Goal: Information Seeking & Learning: Learn about a topic

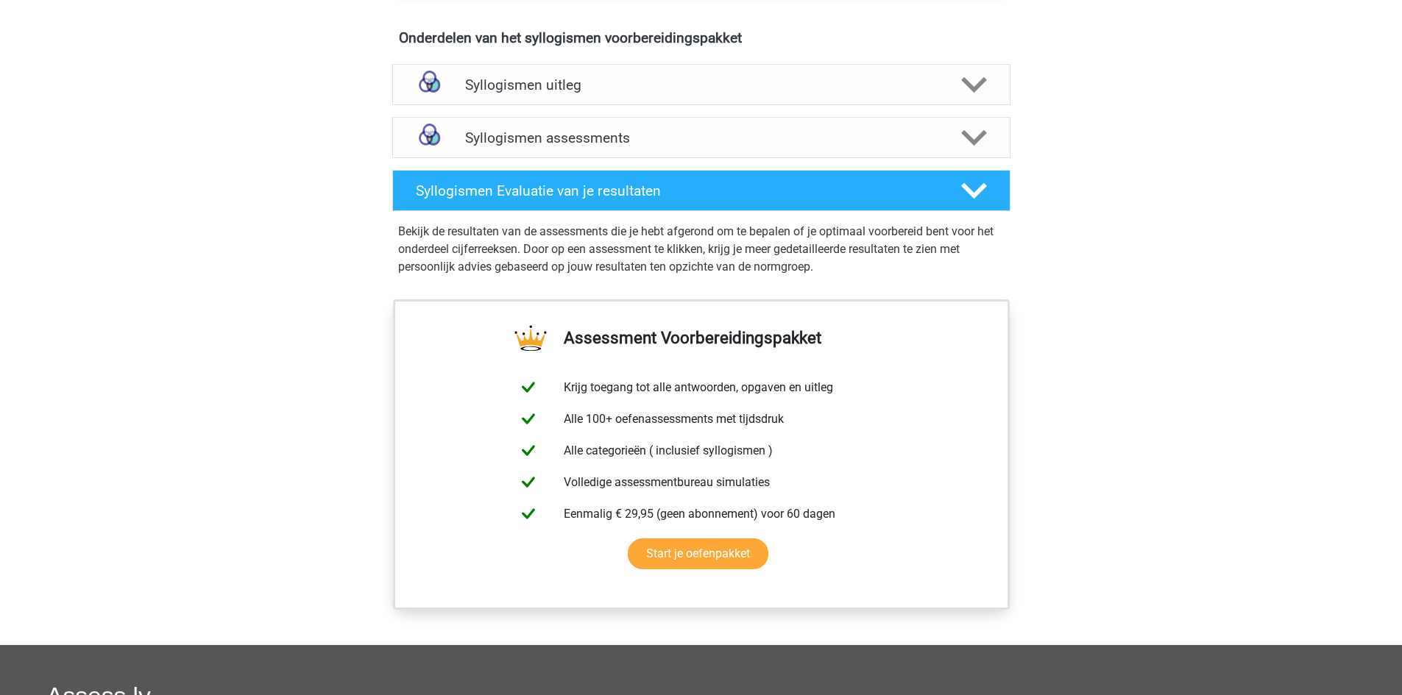
scroll to position [837, 0]
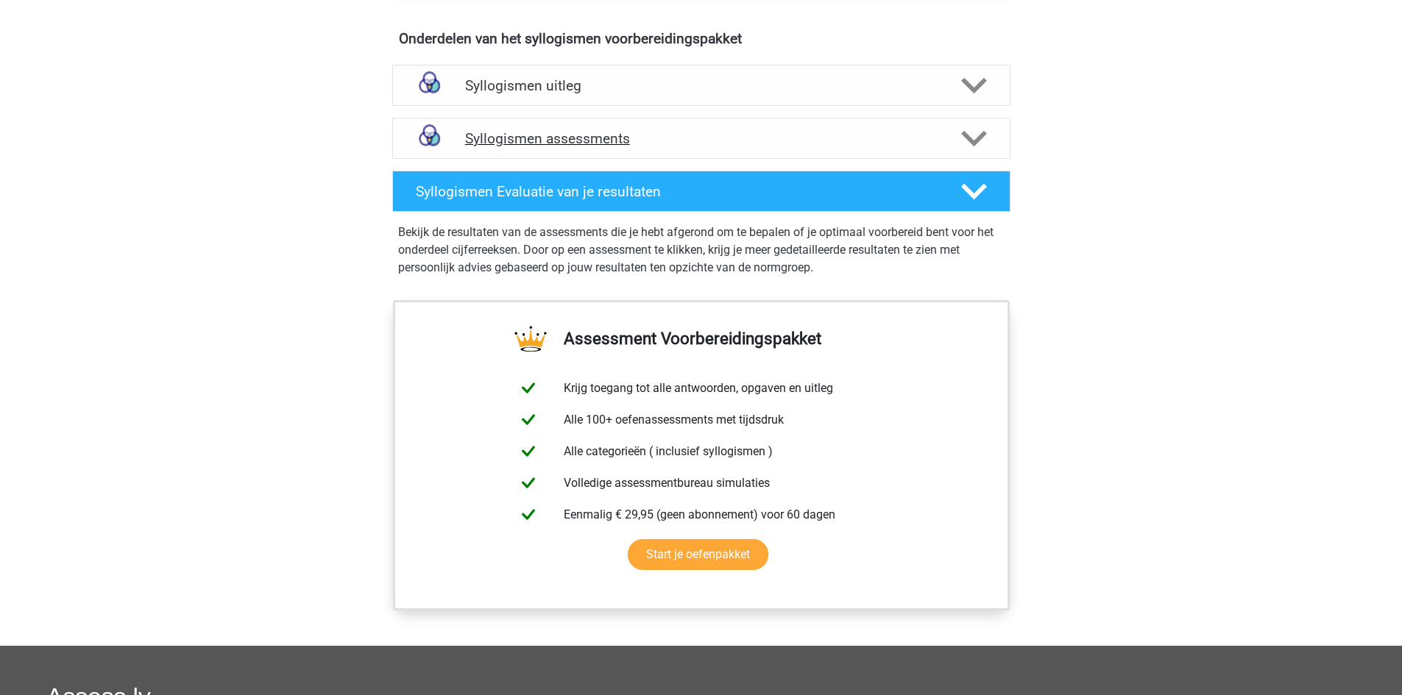
click at [665, 144] on h4 "Syllogismen assessments" at bounding box center [701, 138] width 472 height 17
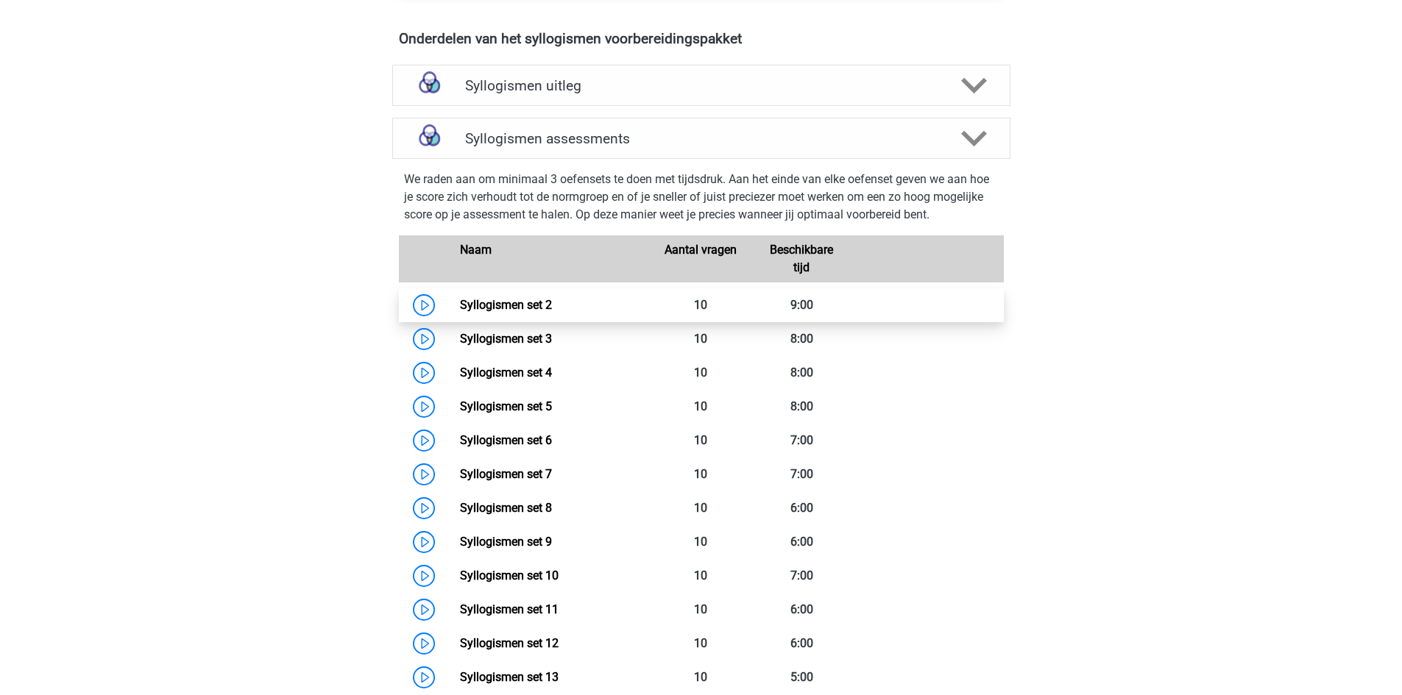
click at [496, 298] on link "Syllogismen set 2" at bounding box center [506, 305] width 92 height 14
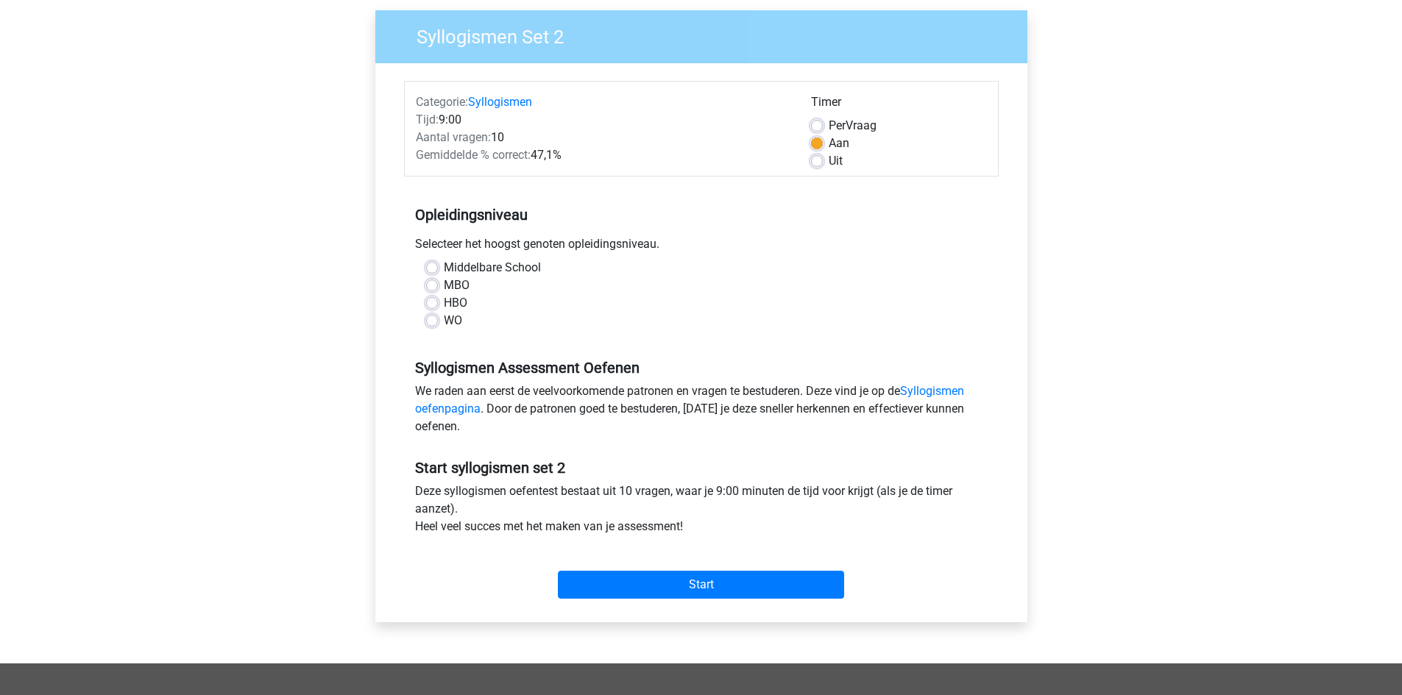
scroll to position [111, 0]
click at [444, 302] on label "HBO" at bounding box center [456, 303] width 24 height 18
click at [435, 302] on input "HBO" at bounding box center [432, 301] width 12 height 15
radio input "true"
click at [643, 560] on div "Start" at bounding box center [701, 573] width 595 height 52
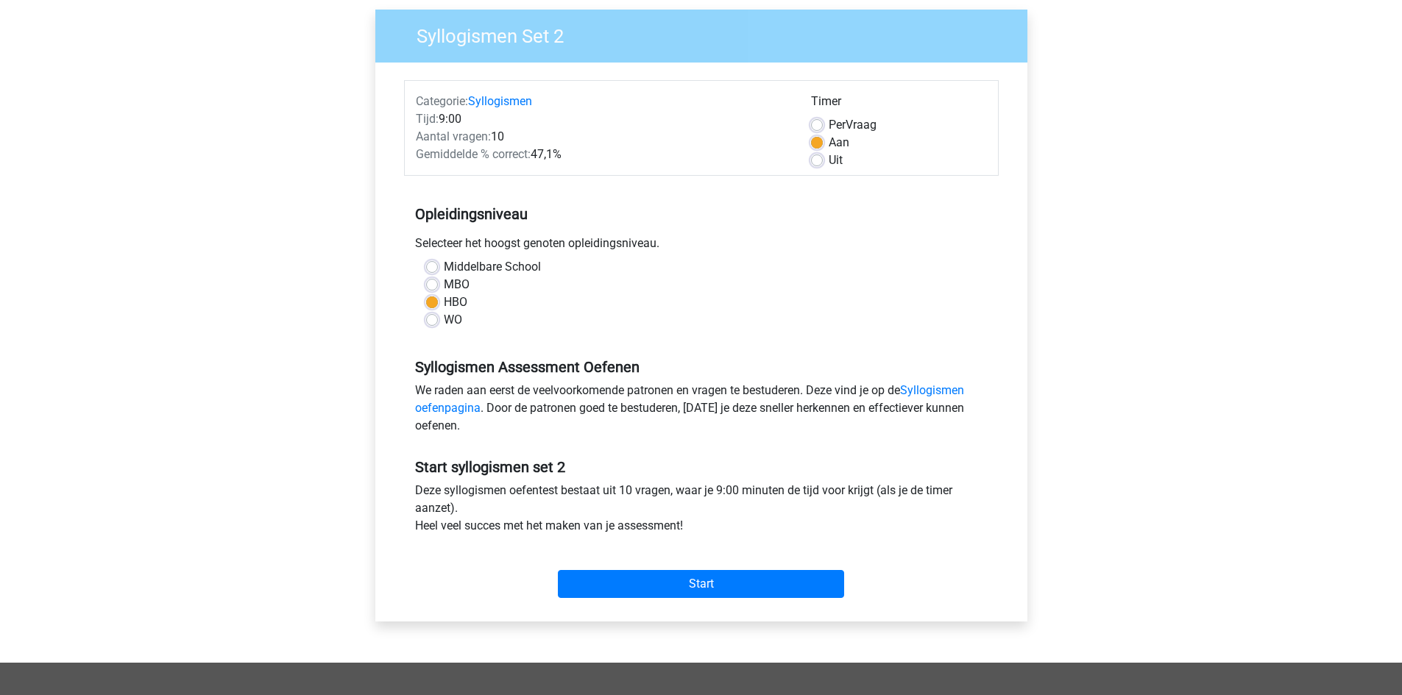
click at [644, 569] on div "Start" at bounding box center [701, 573] width 595 height 52
click at [638, 579] on input "Start" at bounding box center [701, 584] width 286 height 28
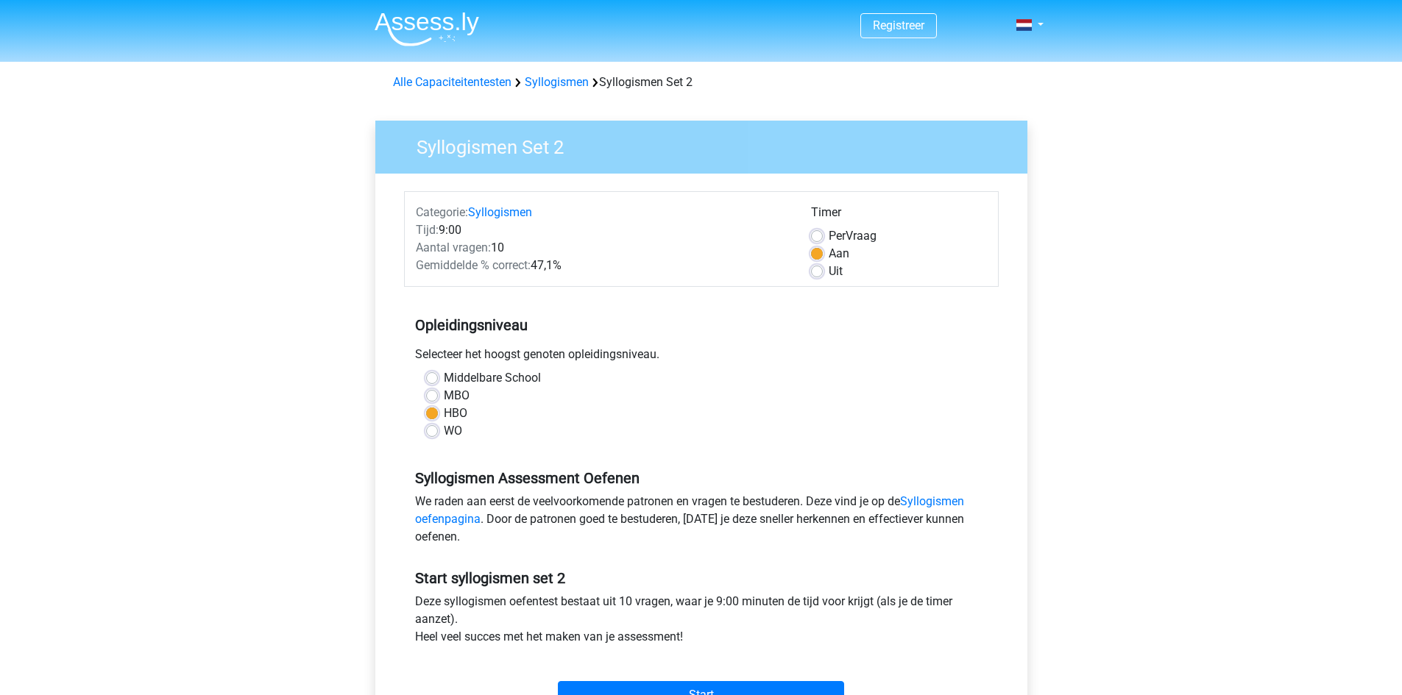
click at [564, 91] on div "Alle Capaciteitentesten Syllogismen Syllogismen Set 2" at bounding box center [701, 83] width 628 height 18
click at [566, 77] on link "Syllogismen" at bounding box center [557, 82] width 64 height 14
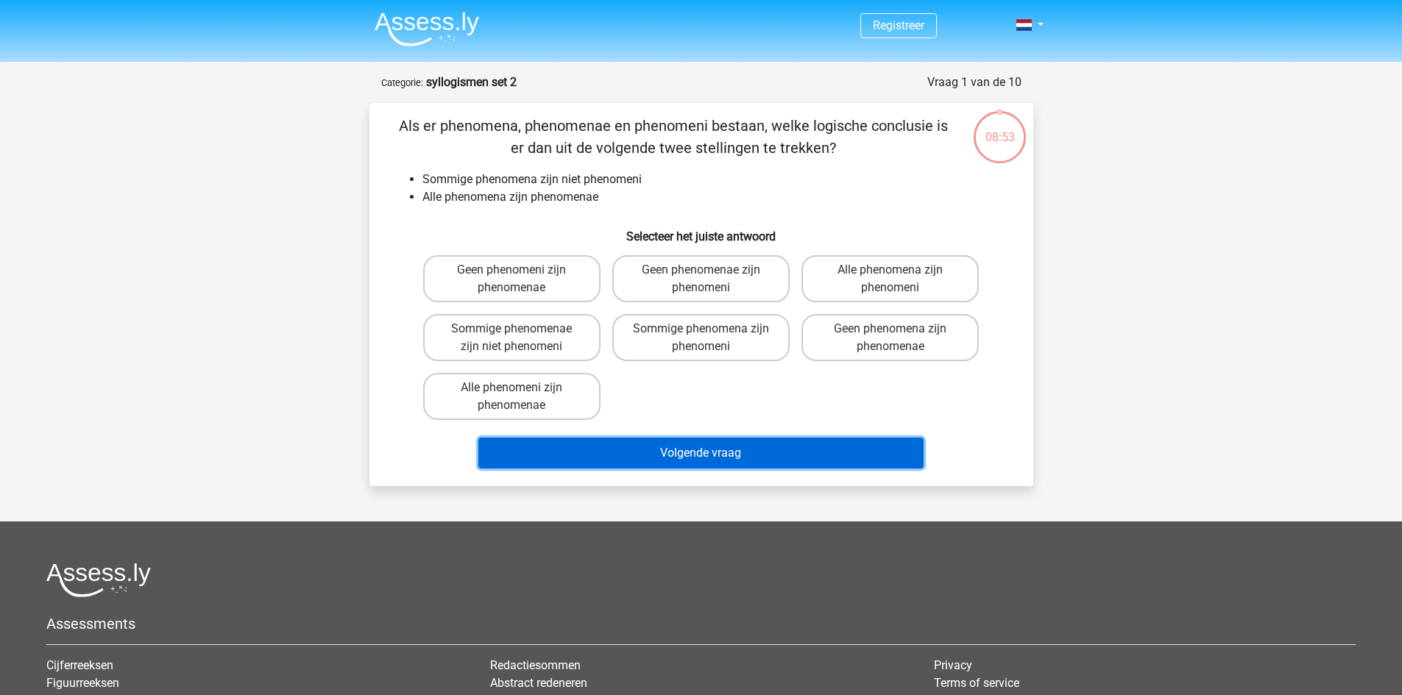
click at [835, 461] on button "Volgende vraag" at bounding box center [700, 453] width 445 height 31
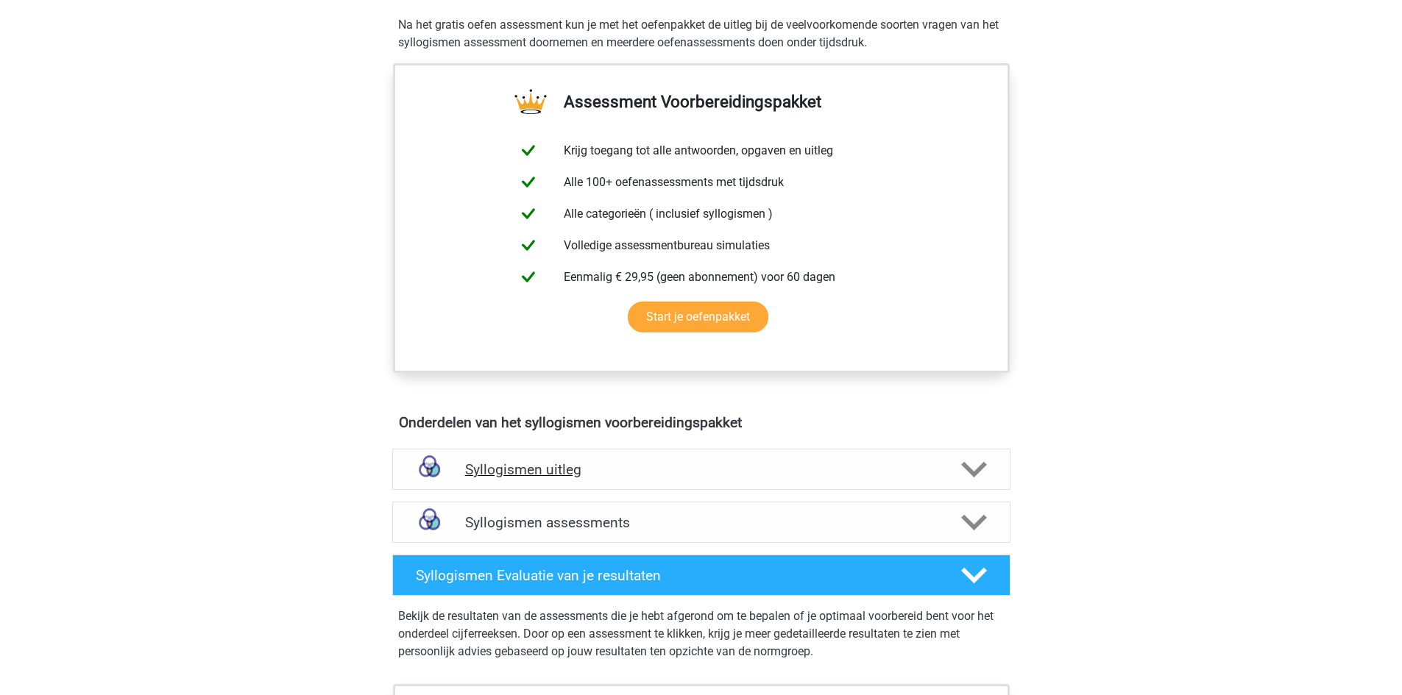
scroll to position [460, 0]
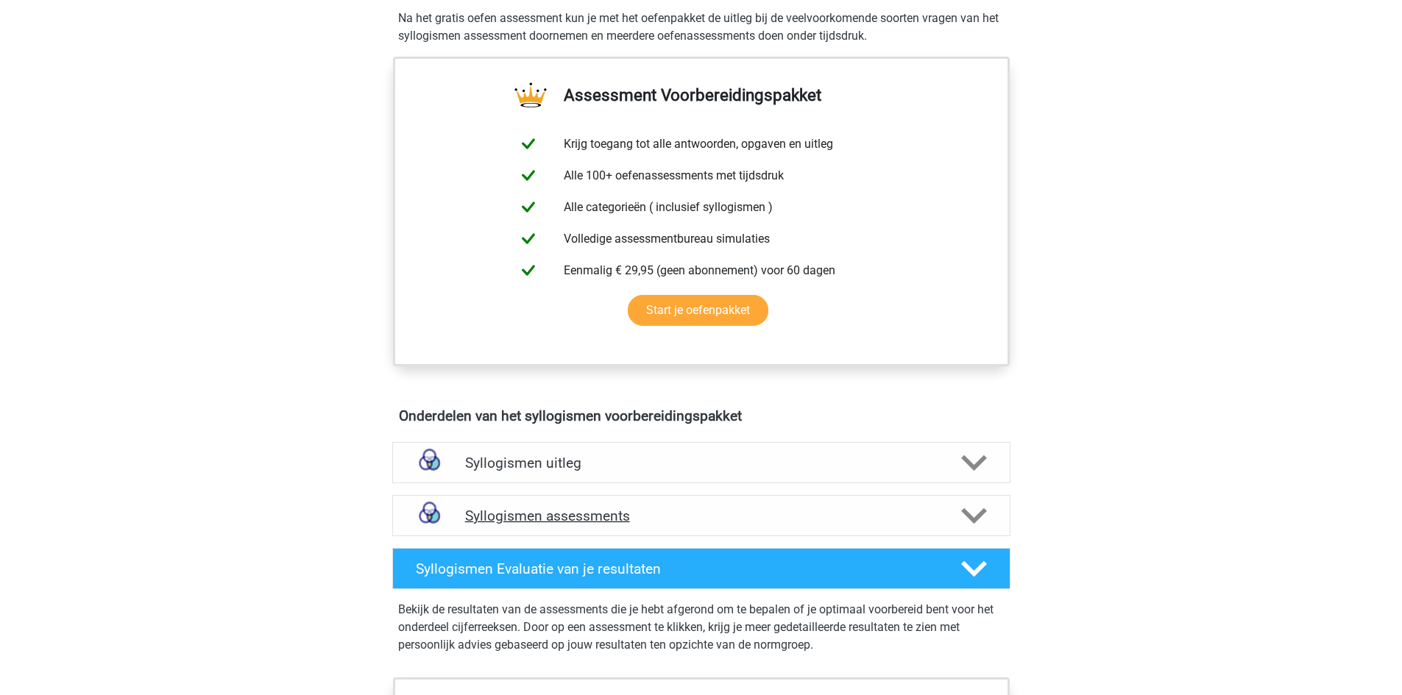
click at [596, 500] on div "Syllogismen assessments" at bounding box center [701, 515] width 618 height 41
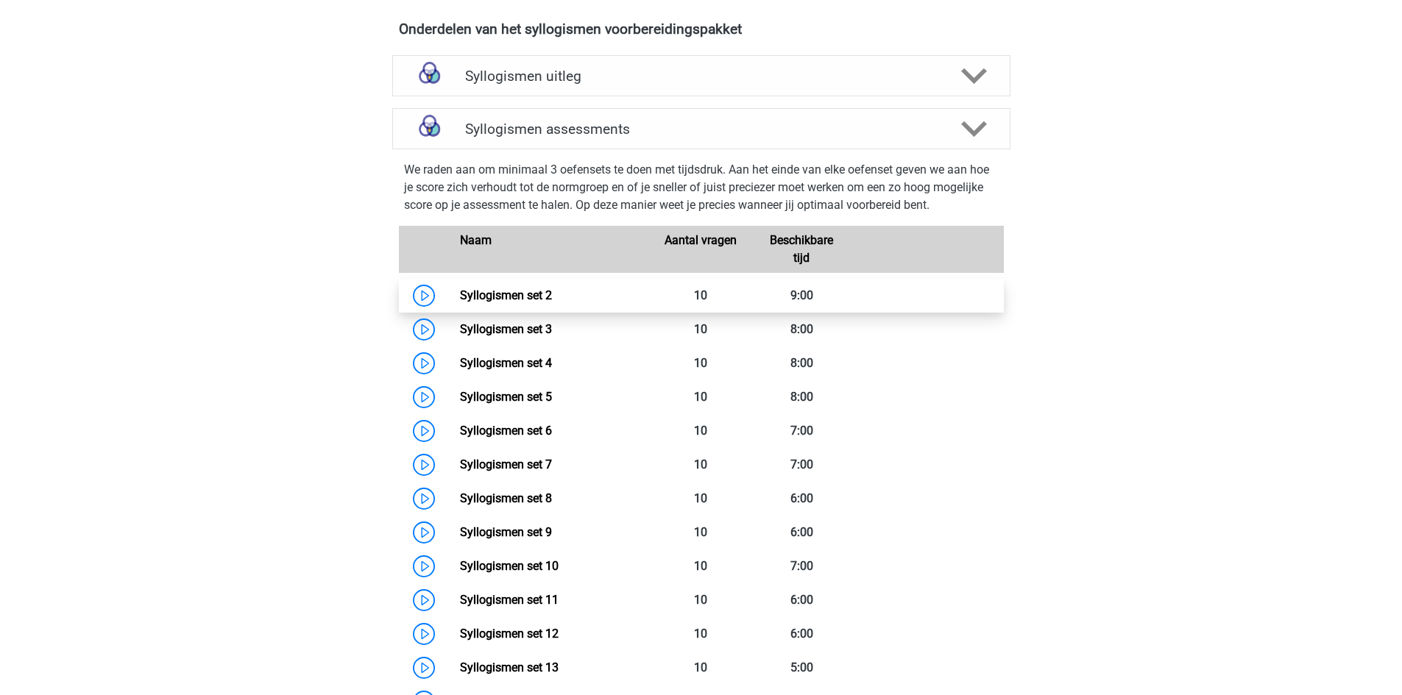
scroll to position [848, 0]
click at [460, 301] on link "Syllogismen set 2" at bounding box center [506, 295] width 92 height 14
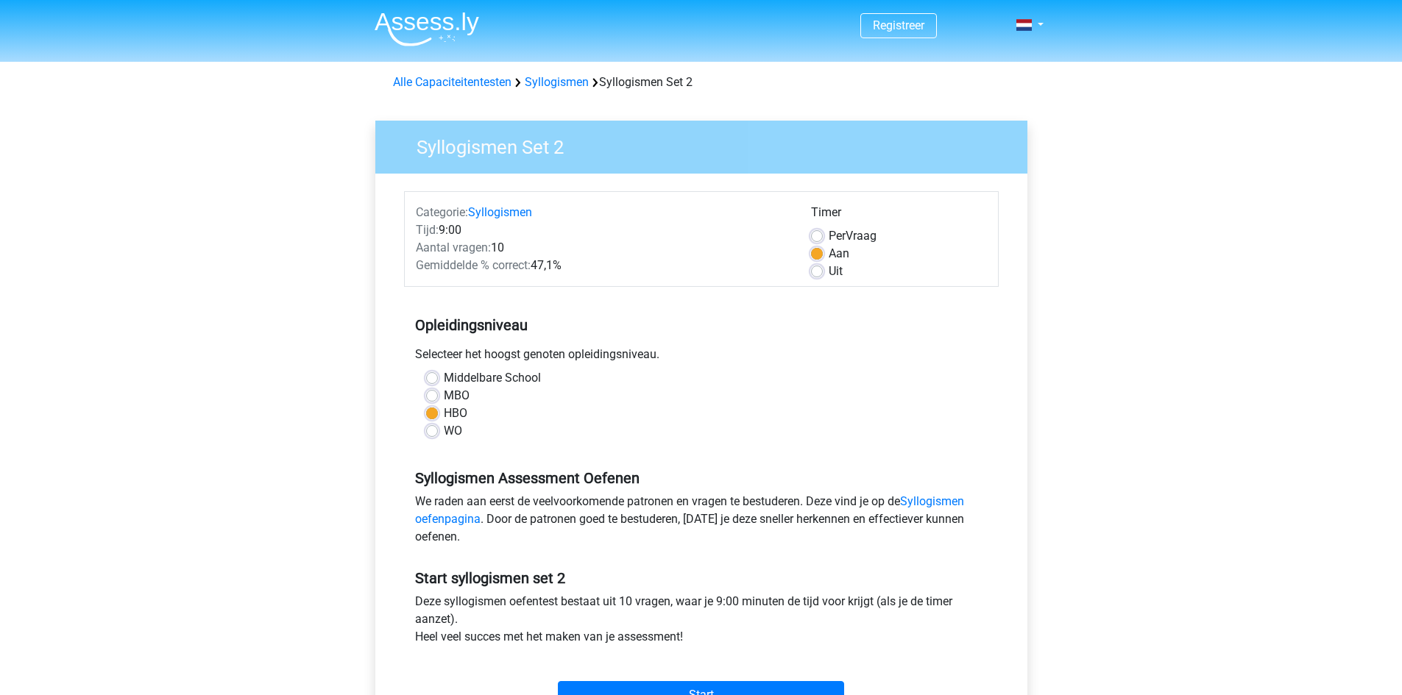
click at [484, 382] on label "Middelbare School" at bounding box center [492, 378] width 97 height 18
click at [438, 382] on input "Middelbare School" at bounding box center [432, 376] width 12 height 15
radio input "true"
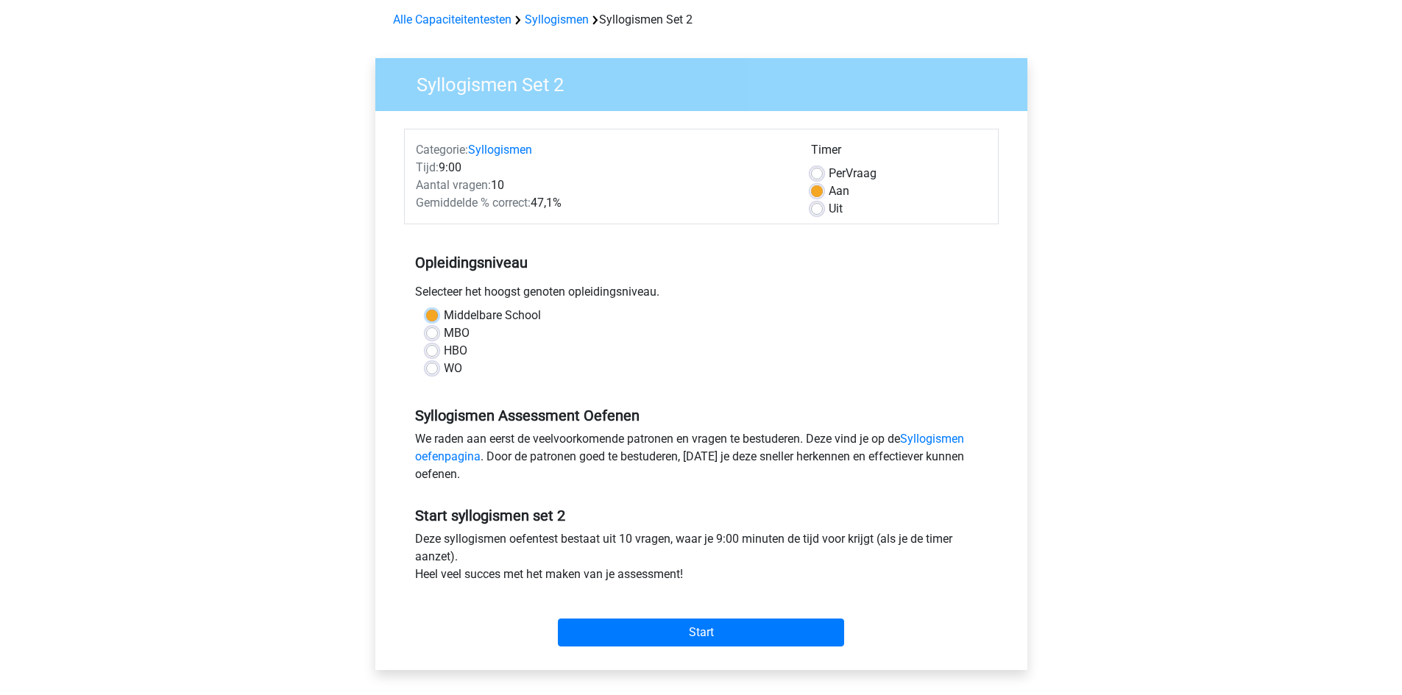
scroll to position [66, 0]
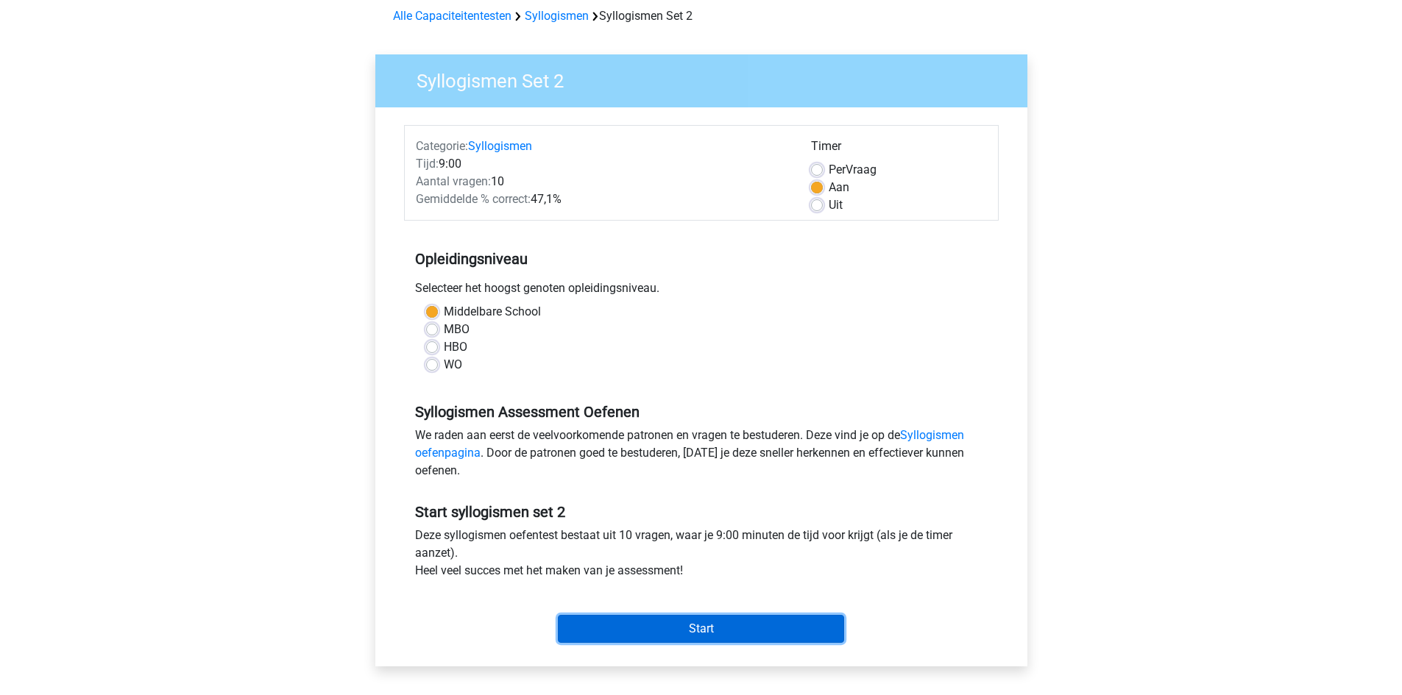
click at [648, 621] on input "Start" at bounding box center [701, 629] width 286 height 28
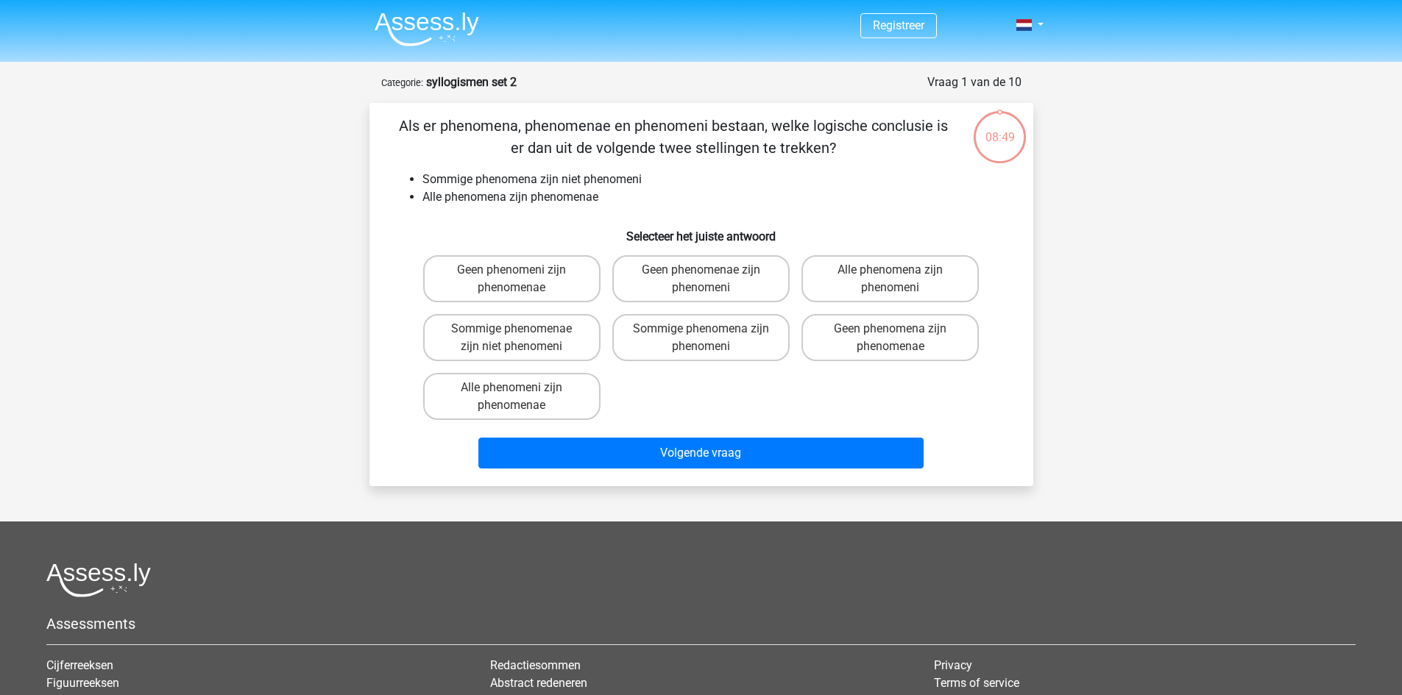
click at [687, 378] on div "Geen phenomeni zijn phenomenae Geen phenomenae zijn phenomeni Alle phenomena zi…" at bounding box center [701, 337] width 568 height 177
click at [690, 350] on label "Sommige phenomena zijn phenomeni" at bounding box center [700, 337] width 177 height 47
click at [701, 339] on input "Sommige phenomena zijn phenomeni" at bounding box center [706, 334] width 10 height 10
radio input "true"
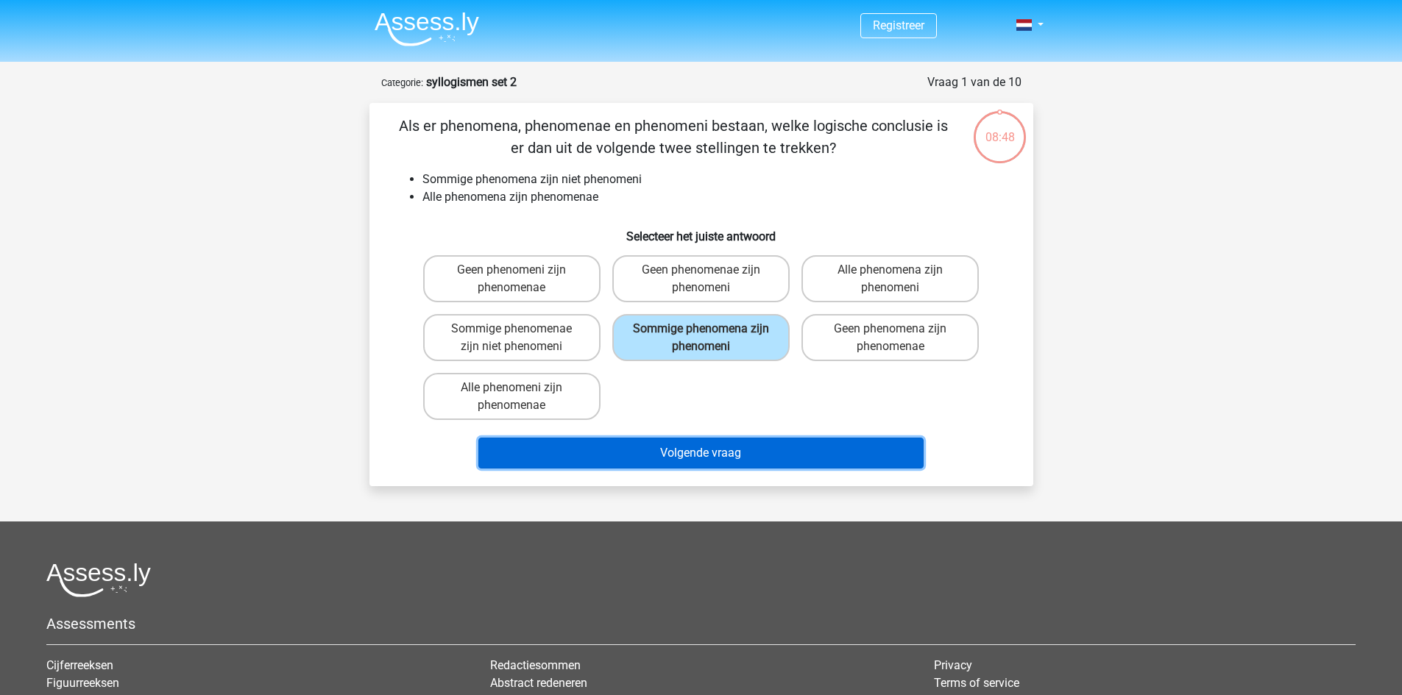
click at [690, 461] on button "Volgende vraag" at bounding box center [700, 453] width 445 height 31
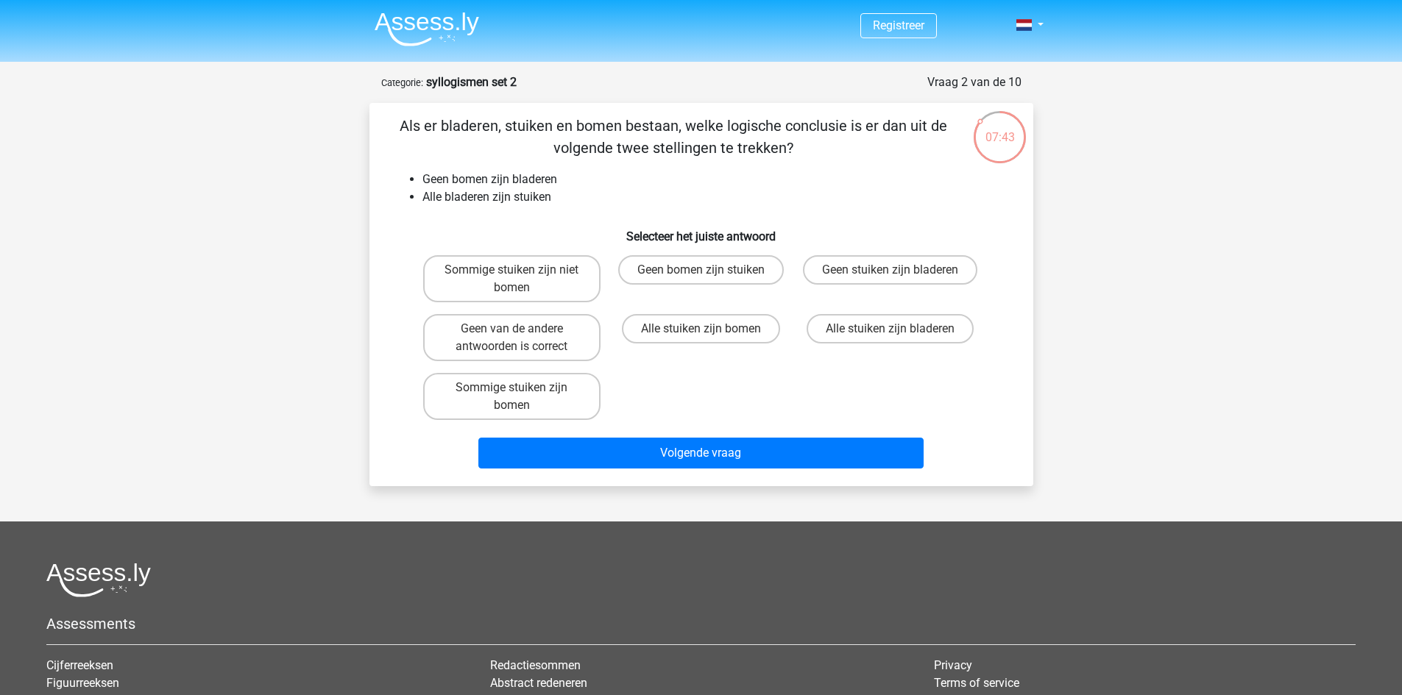
click at [515, 337] on input "Geen van de andere antwoorden is correct" at bounding box center [516, 334] width 10 height 10
radio input "true"
click at [721, 470] on div "Volgende vraag" at bounding box center [701, 456] width 568 height 37
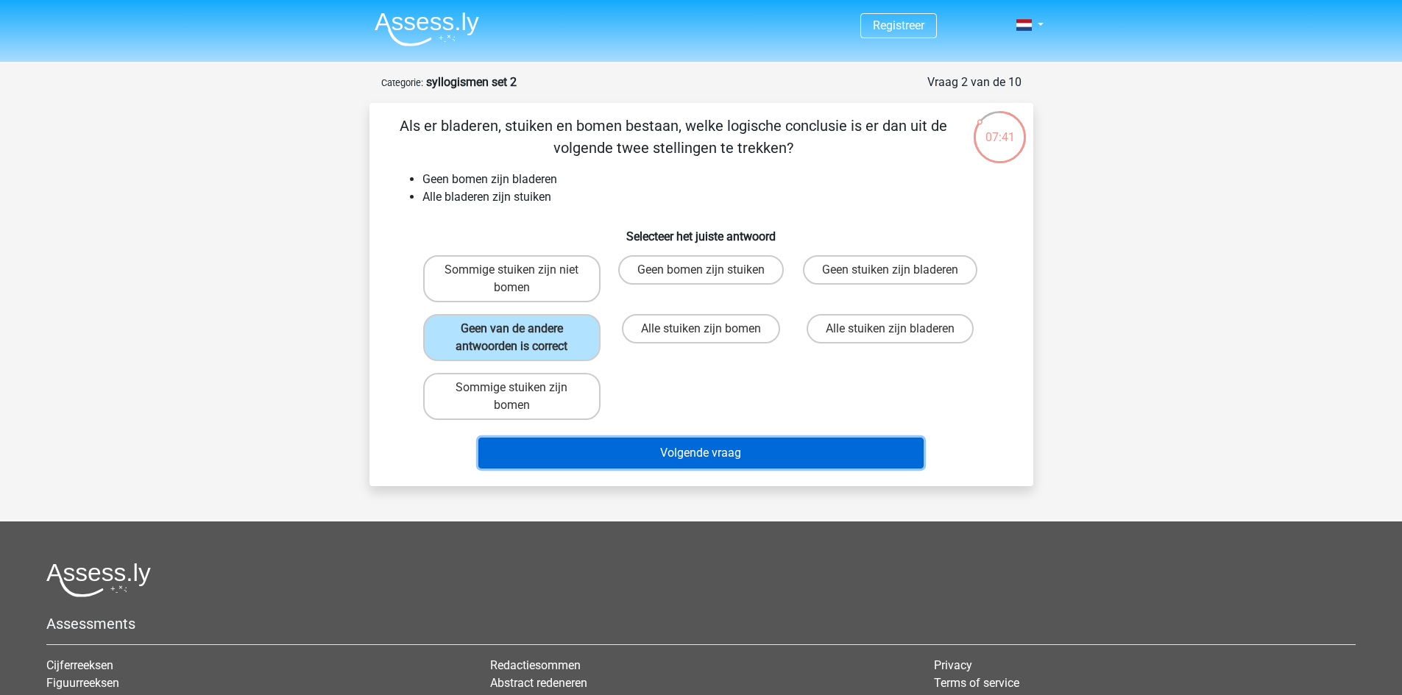
click at [732, 453] on button "Volgende vraag" at bounding box center [700, 453] width 445 height 31
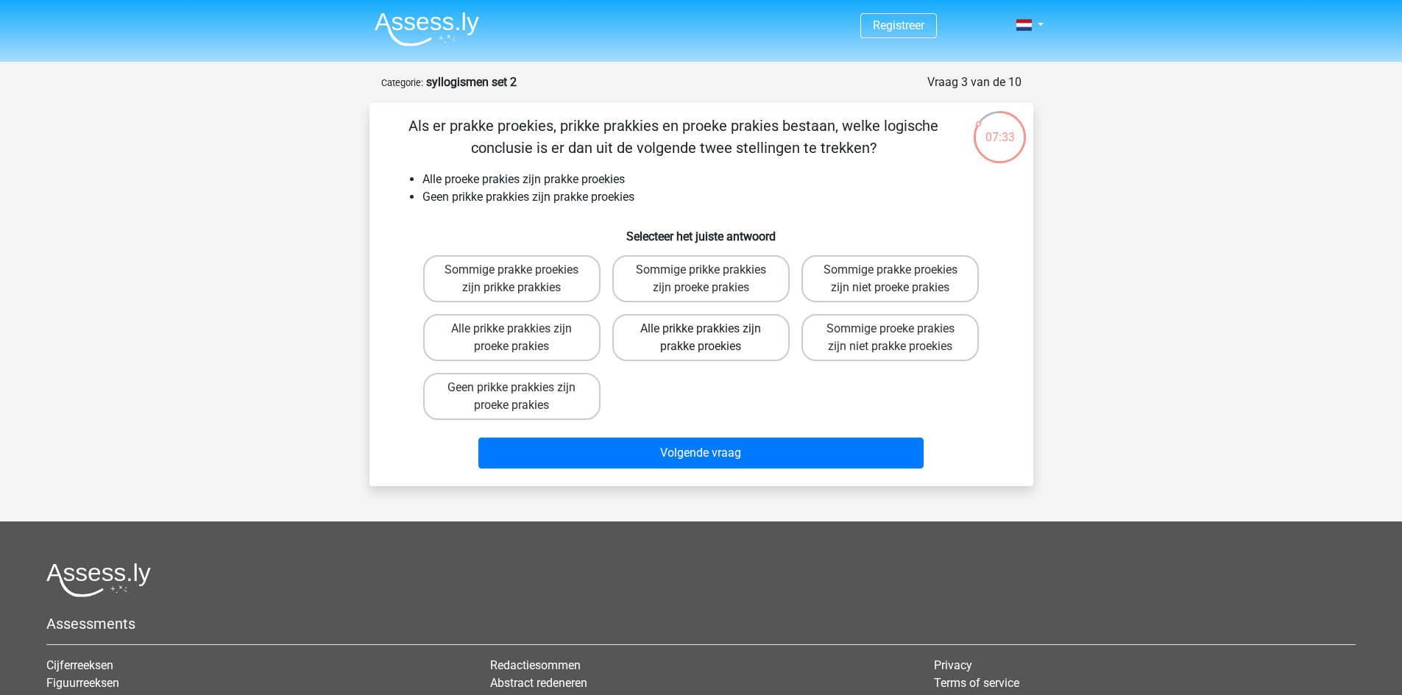
click at [690, 334] on label "Alle prikke prakkies zijn prakke proekies" at bounding box center [700, 337] width 177 height 47
click at [701, 334] on input "Alle prikke prakkies zijn prakke proekies" at bounding box center [706, 334] width 10 height 10
radio input "true"
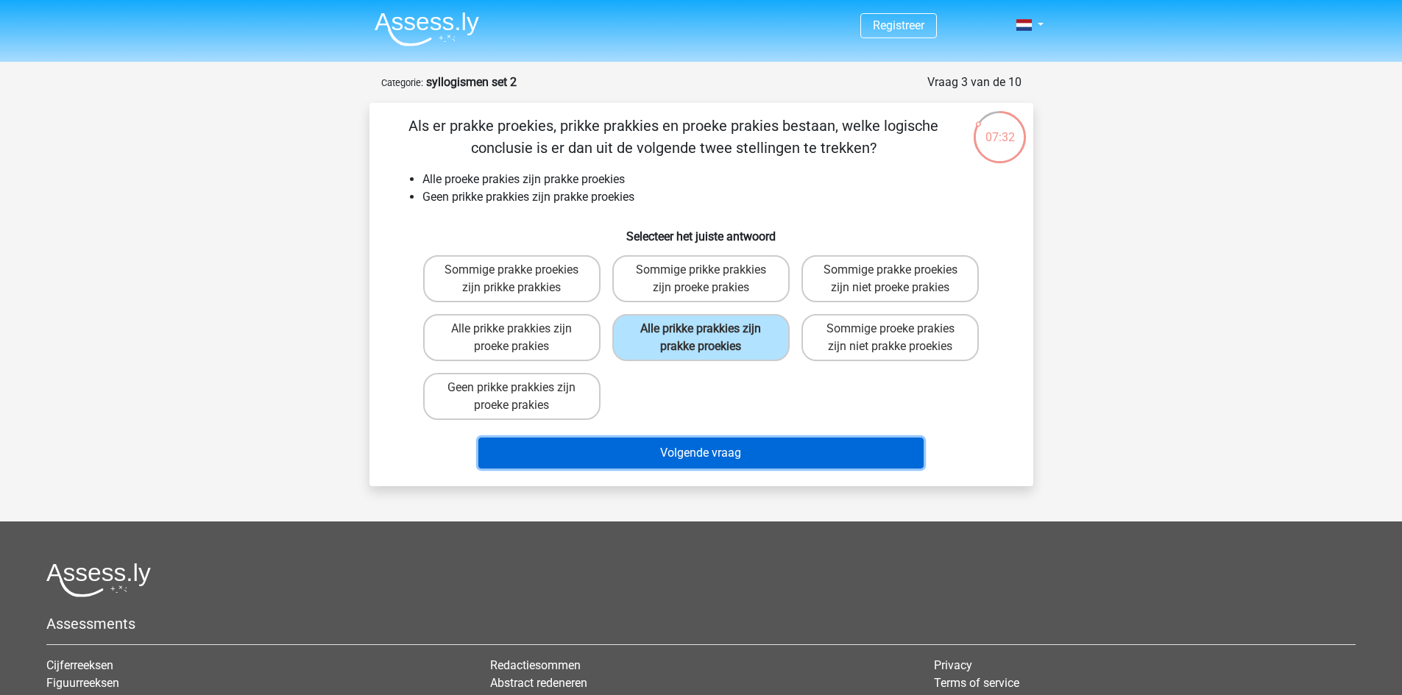
click at [676, 445] on button "Volgende vraag" at bounding box center [700, 453] width 445 height 31
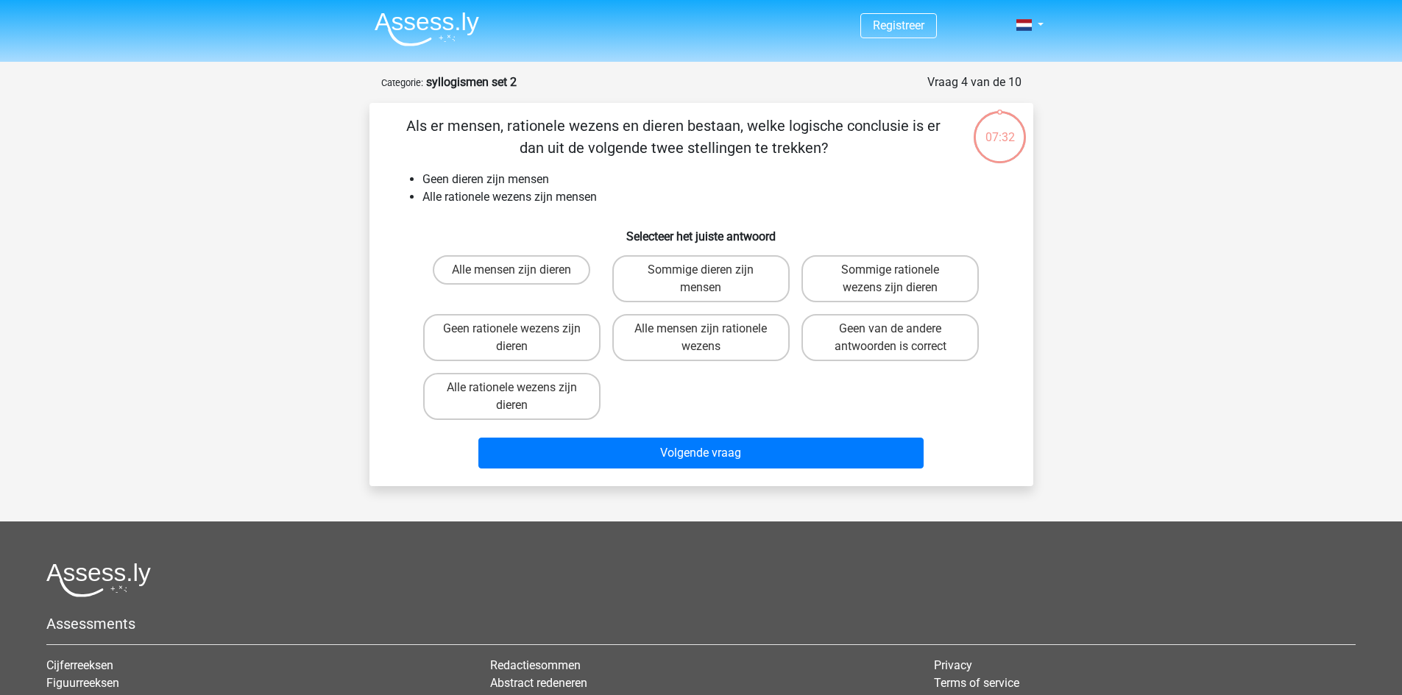
scroll to position [74, 0]
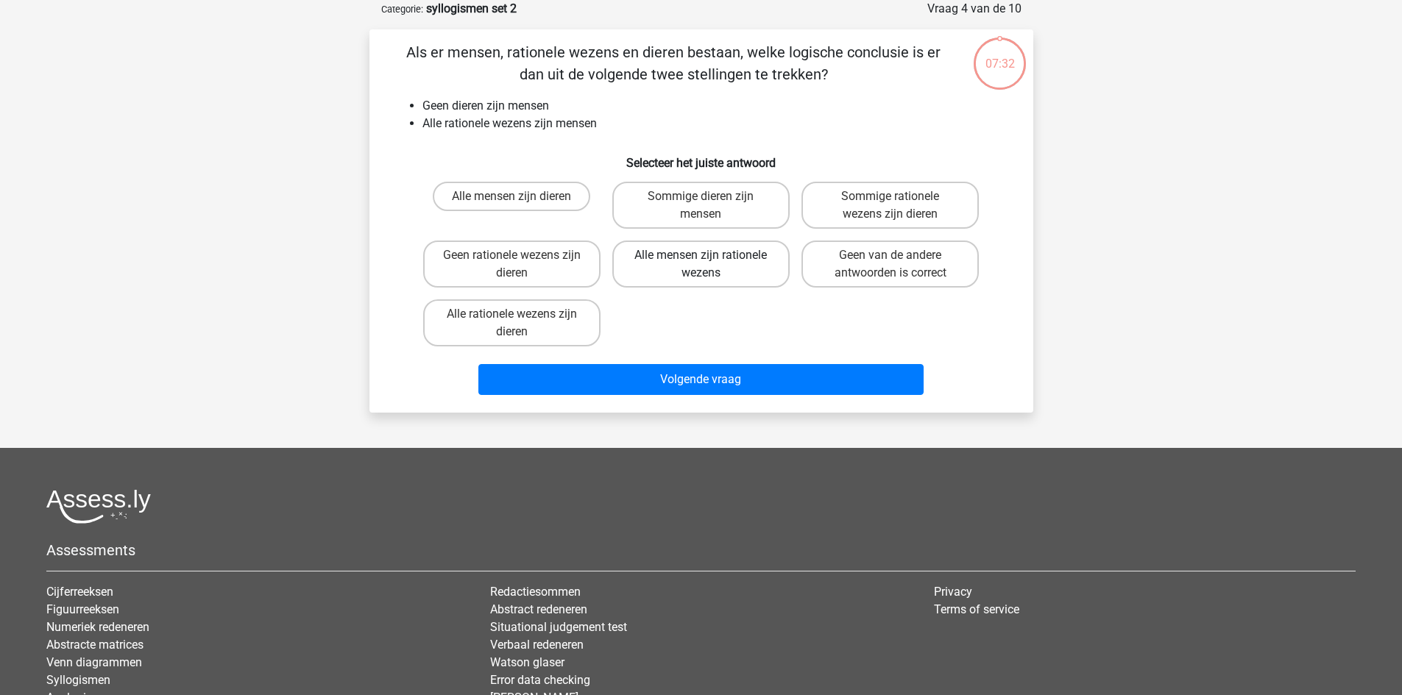
click at [697, 276] on label "Alle mensen zijn rationele wezens" at bounding box center [700, 264] width 177 height 47
click at [701, 265] on input "Alle mensen zijn rationele wezens" at bounding box center [706, 260] width 10 height 10
radio input "true"
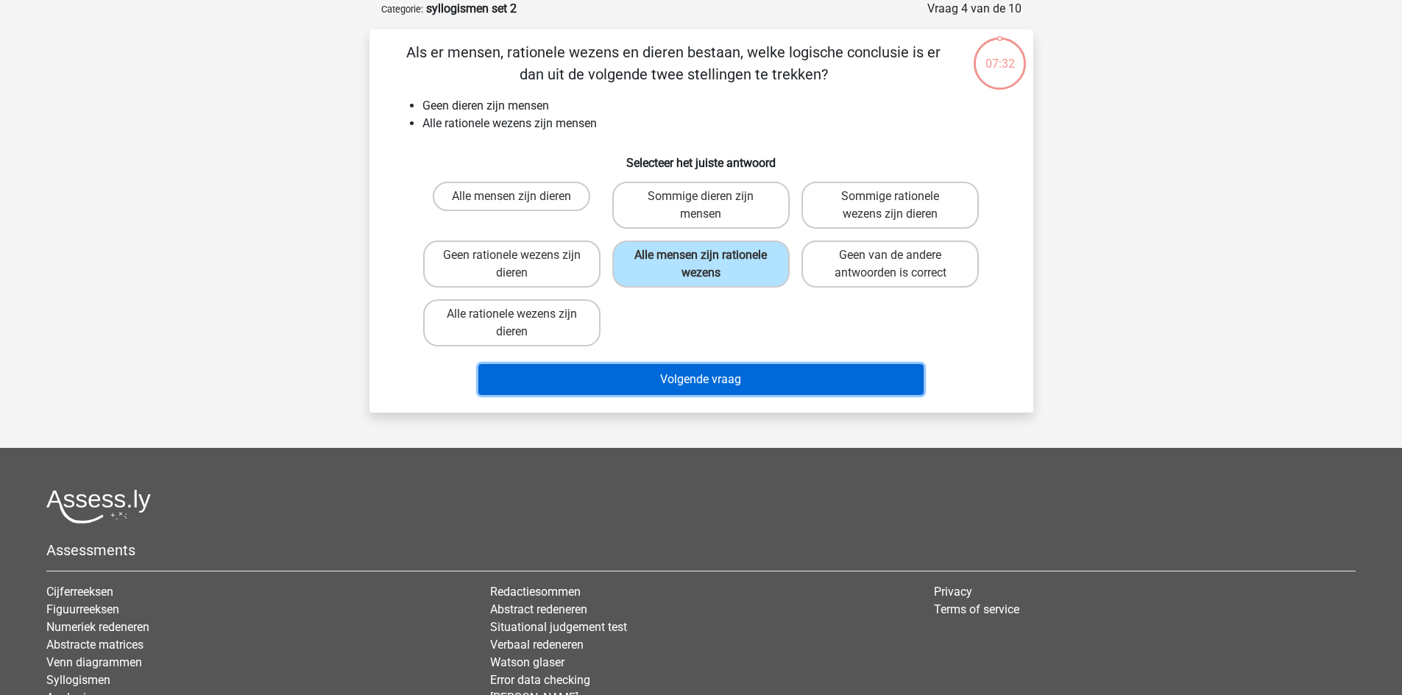
click at [689, 375] on button "Volgende vraag" at bounding box center [700, 379] width 445 height 31
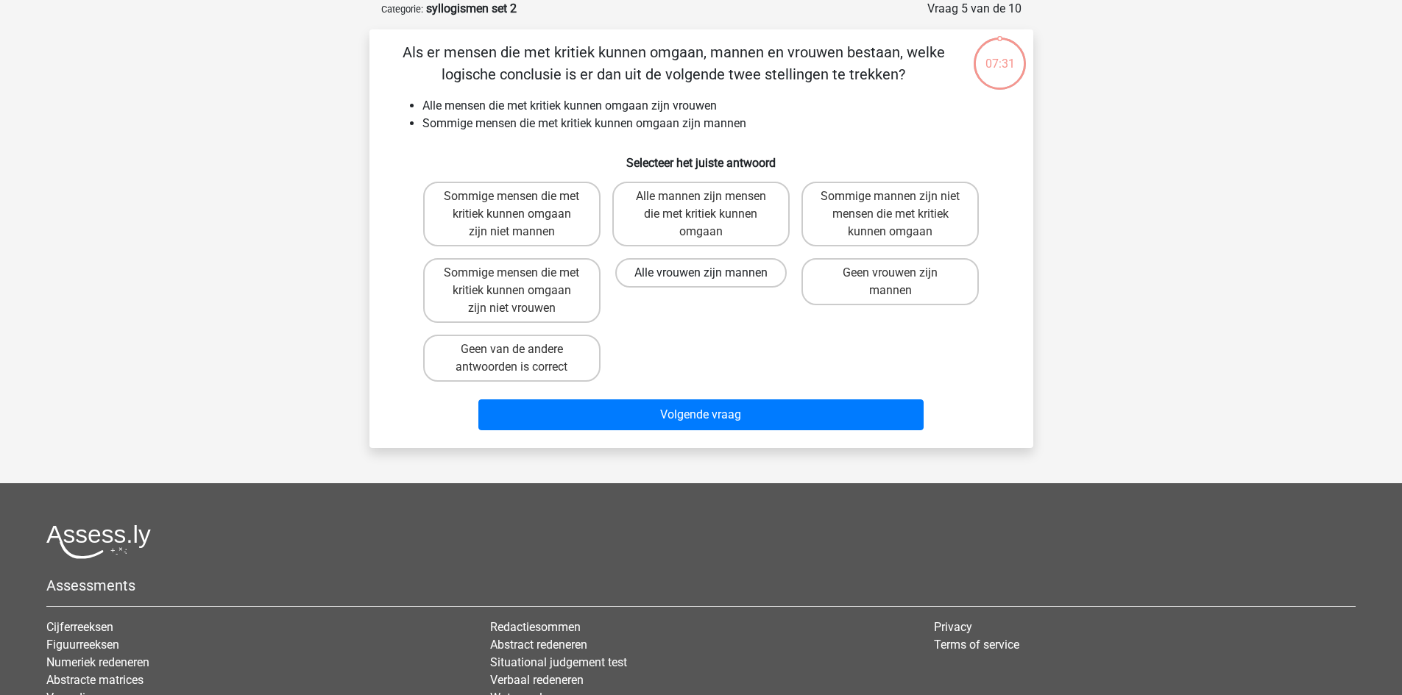
click at [695, 271] on label "Alle vrouwen zijn mannen" at bounding box center [700, 272] width 171 height 29
click at [701, 273] on input "Alle vrouwen zijn mannen" at bounding box center [706, 278] width 10 height 10
radio input "true"
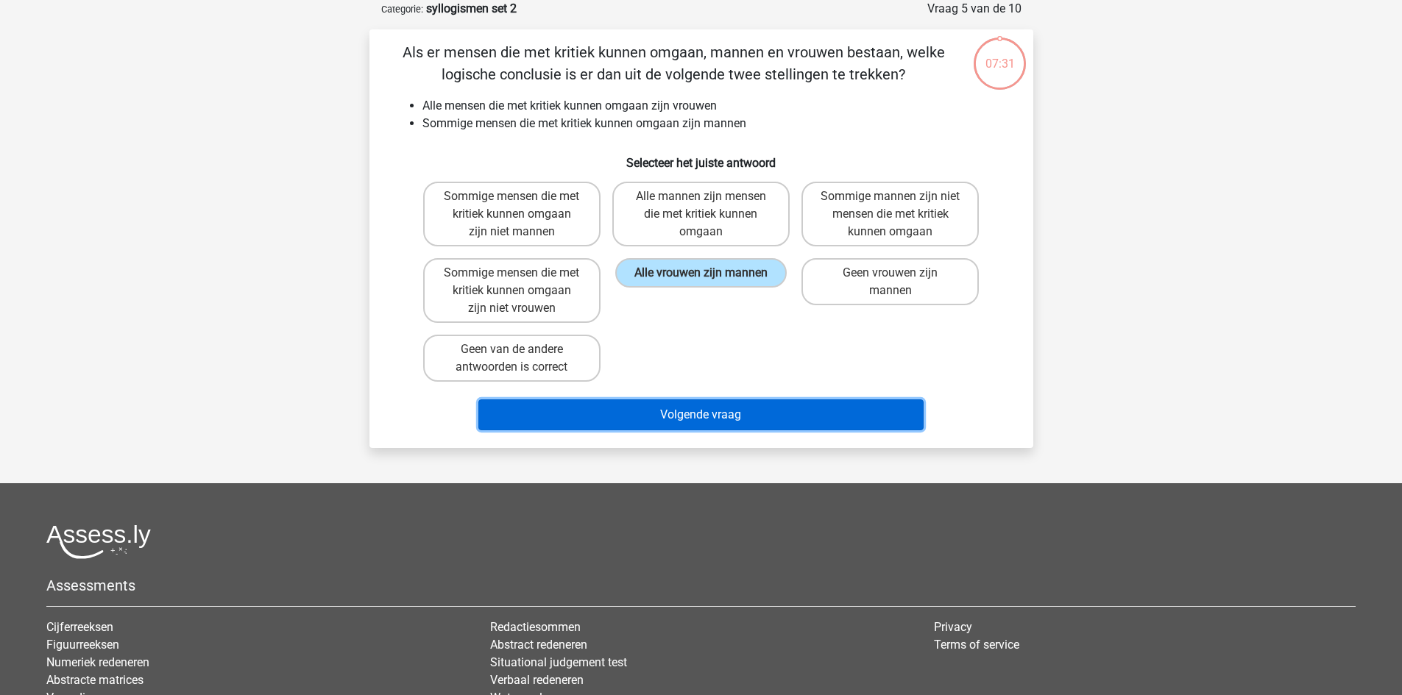
click at [685, 406] on button "Volgende vraag" at bounding box center [700, 415] width 445 height 31
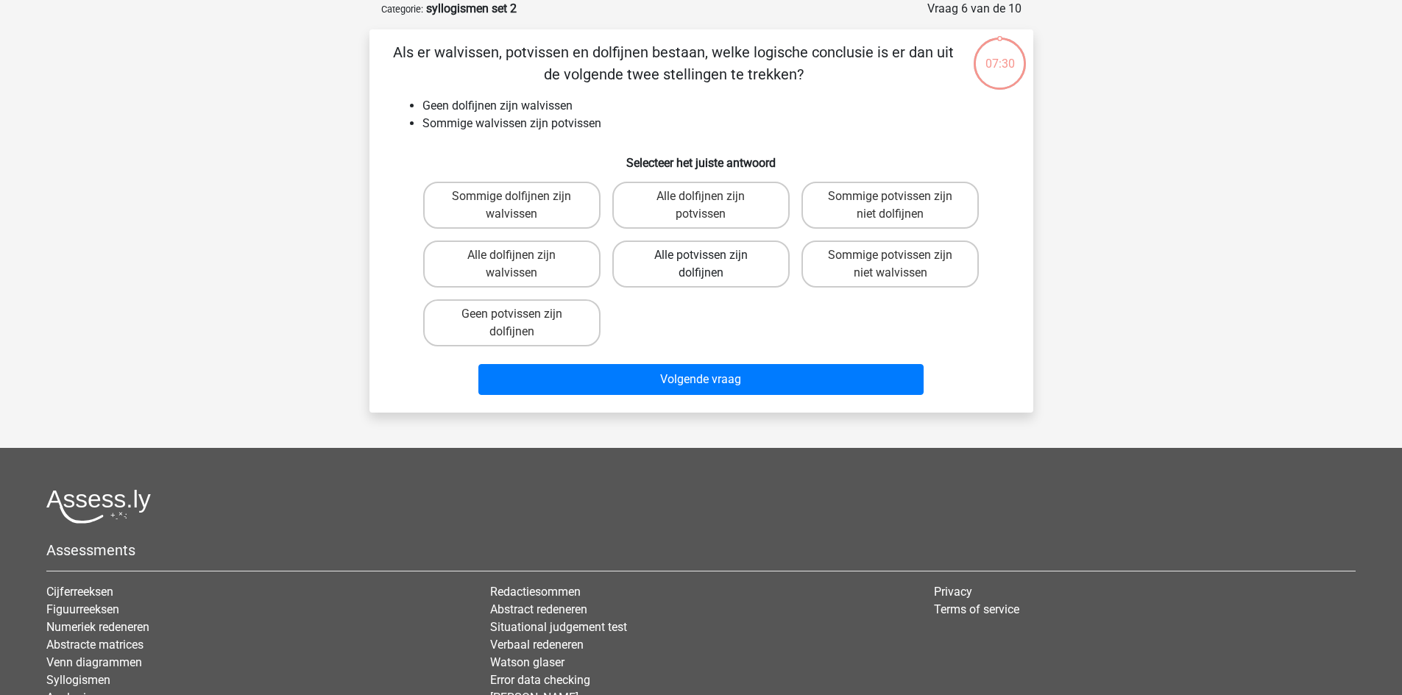
click at [703, 280] on label "Alle potvissen zijn dolfijnen" at bounding box center [700, 264] width 177 height 47
click at [703, 265] on input "Alle potvissen zijn dolfijnen" at bounding box center [706, 260] width 10 height 10
radio input "true"
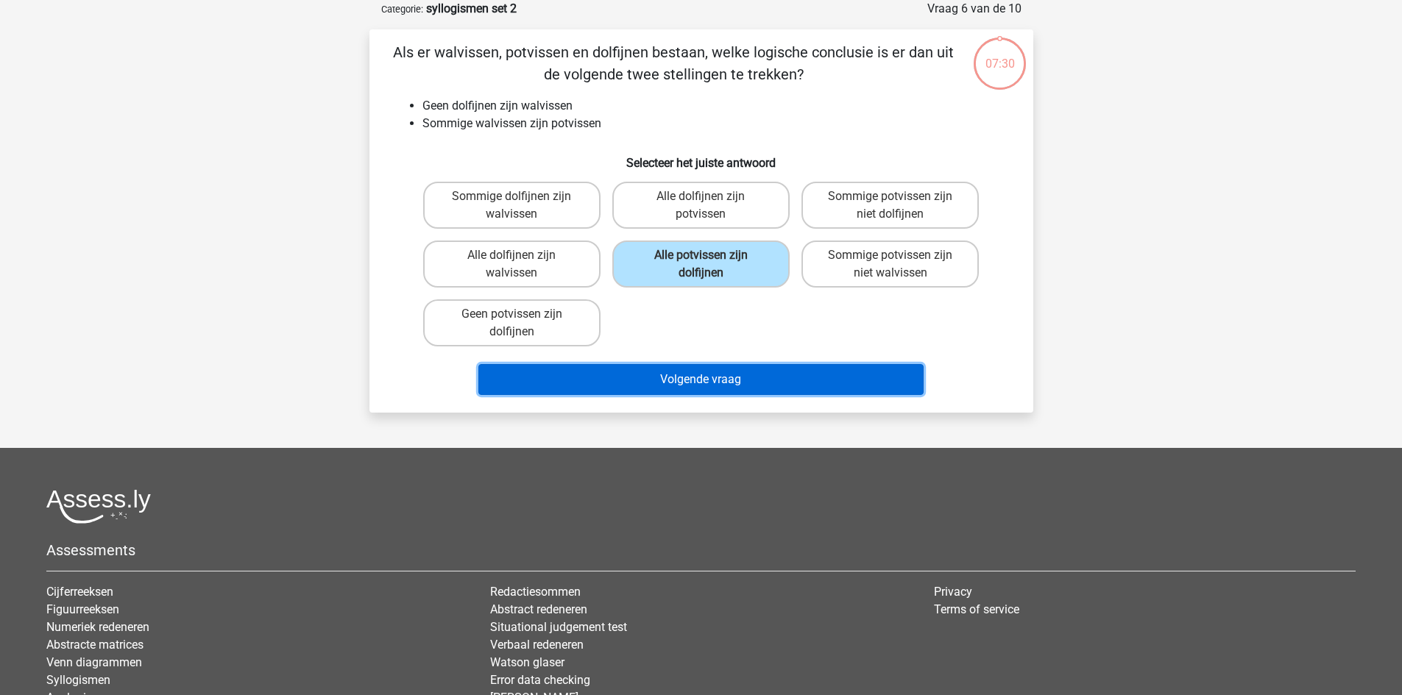
click at [676, 386] on button "Volgende vraag" at bounding box center [700, 379] width 445 height 31
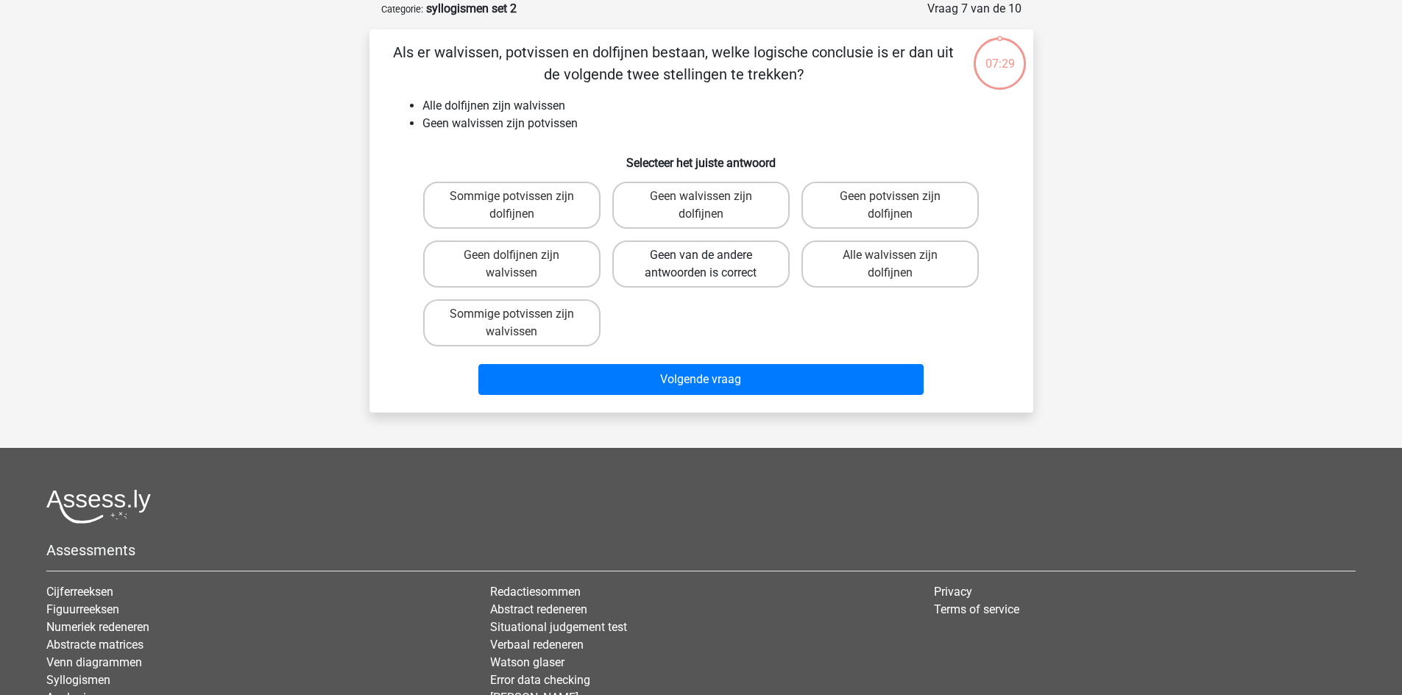
click at [689, 253] on label "Geen van de andere antwoorden is correct" at bounding box center [700, 264] width 177 height 47
click at [701, 255] on input "Geen van de andere antwoorden is correct" at bounding box center [706, 260] width 10 height 10
radio input "true"
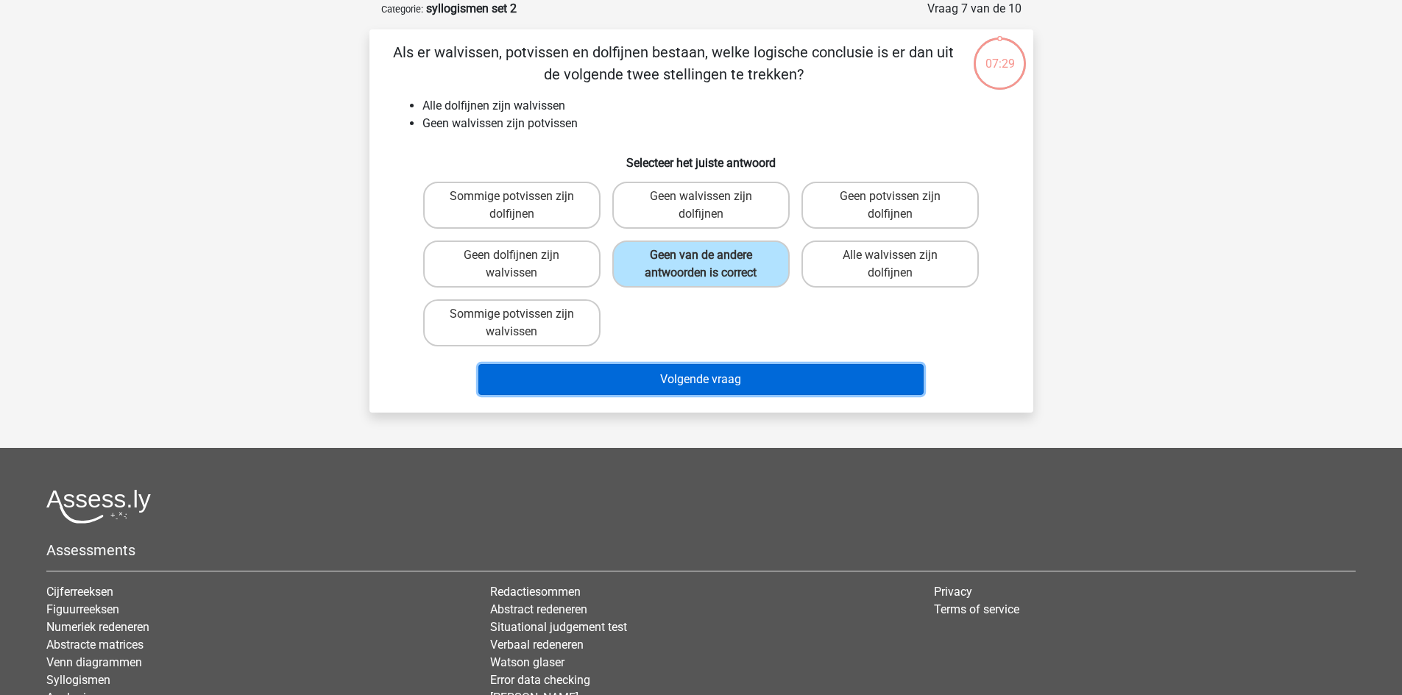
click at [679, 372] on button "Volgende vraag" at bounding box center [700, 379] width 445 height 31
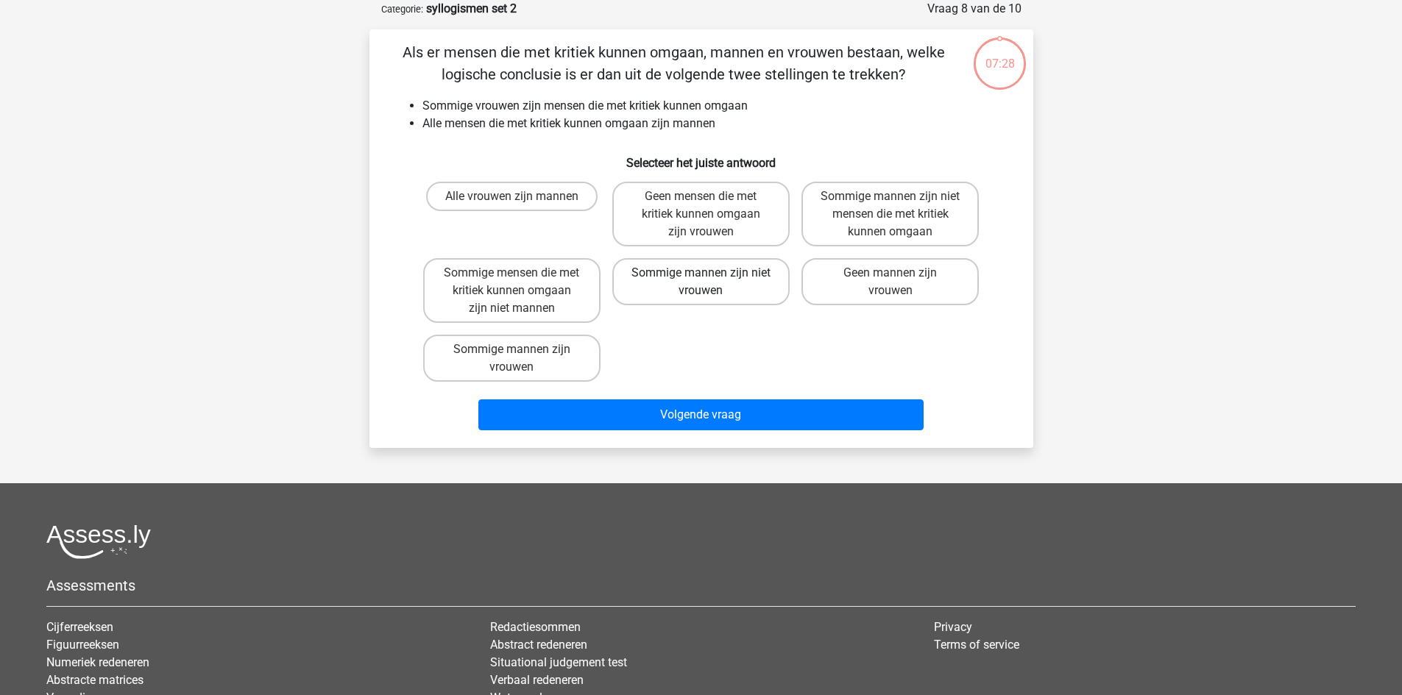
click at [690, 283] on label "Sommige mannen zijn niet vrouwen" at bounding box center [700, 281] width 177 height 47
click at [701, 283] on input "Sommige mannen zijn niet vrouwen" at bounding box center [706, 278] width 10 height 10
radio input "true"
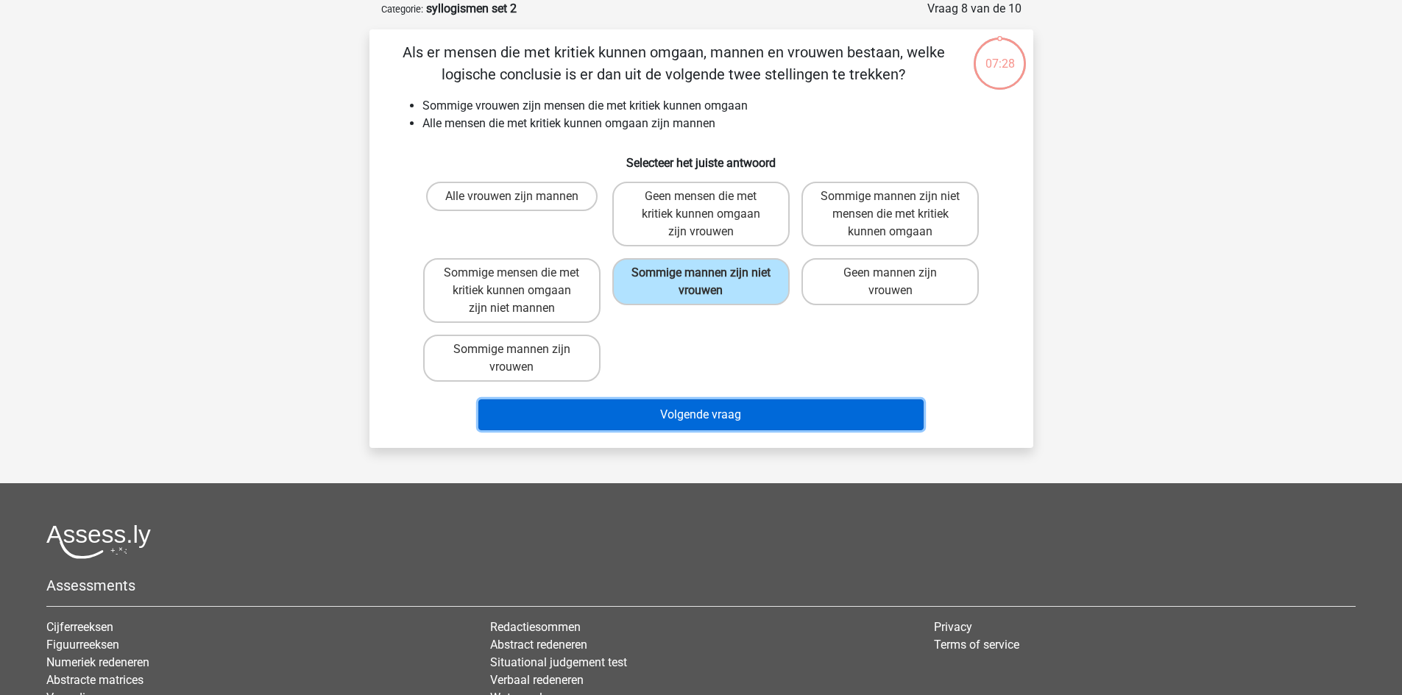
click at [659, 410] on button "Volgende vraag" at bounding box center [700, 415] width 445 height 31
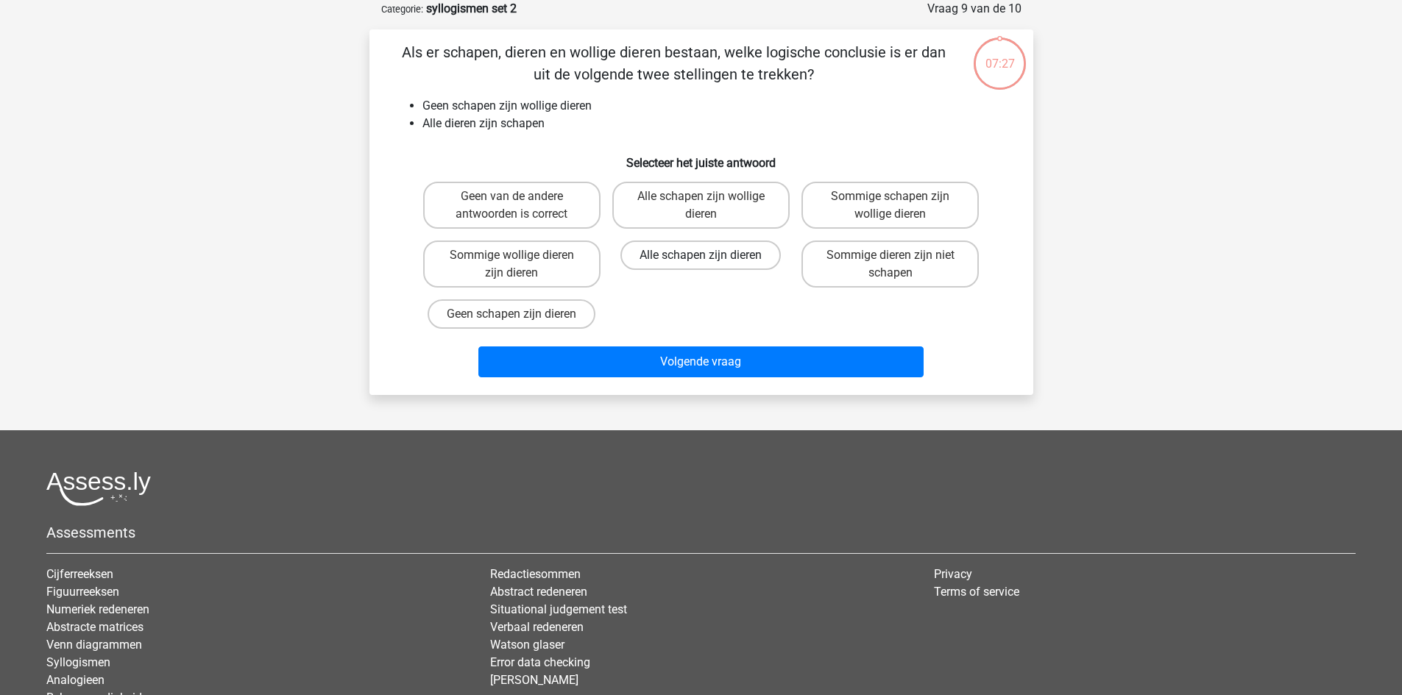
click at [687, 263] on label "Alle schapen zijn dieren" at bounding box center [700, 255] width 160 height 29
click at [701, 263] on input "Alle schapen zijn dieren" at bounding box center [706, 260] width 10 height 10
radio input "true"
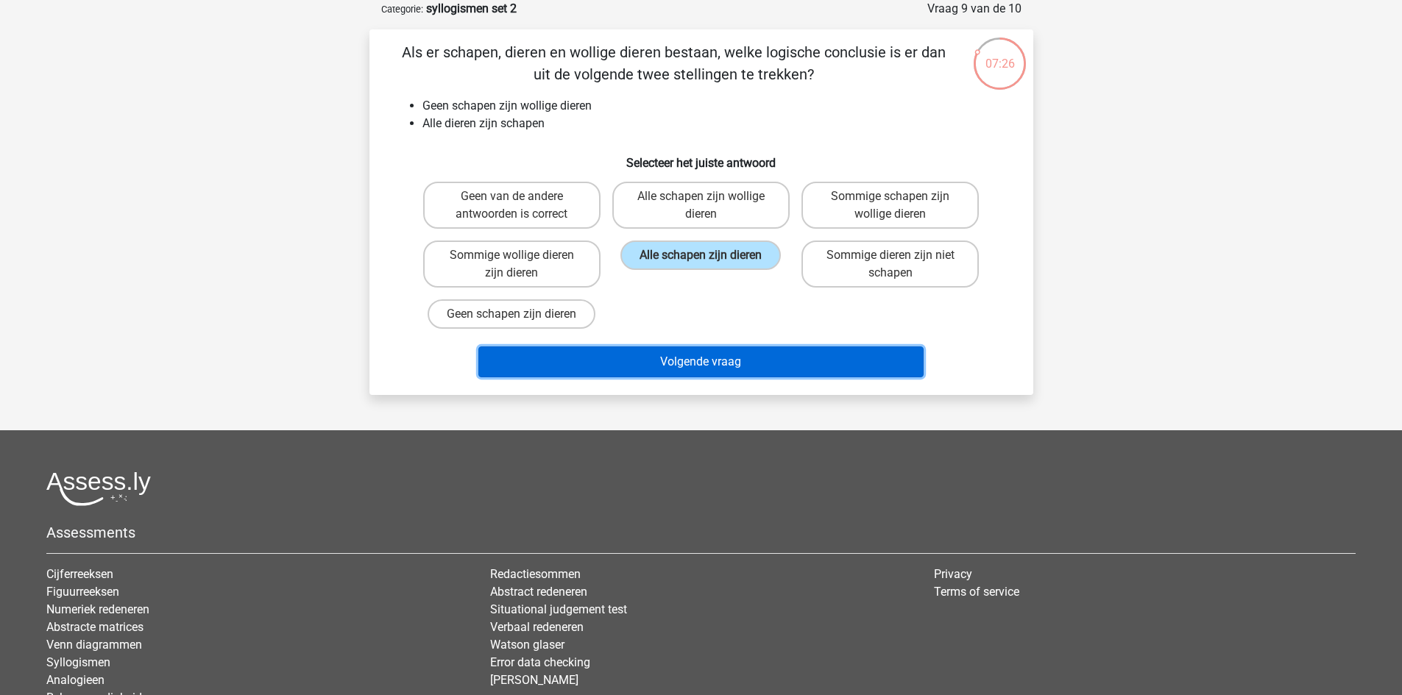
click at [673, 350] on button "Volgende vraag" at bounding box center [700, 362] width 445 height 31
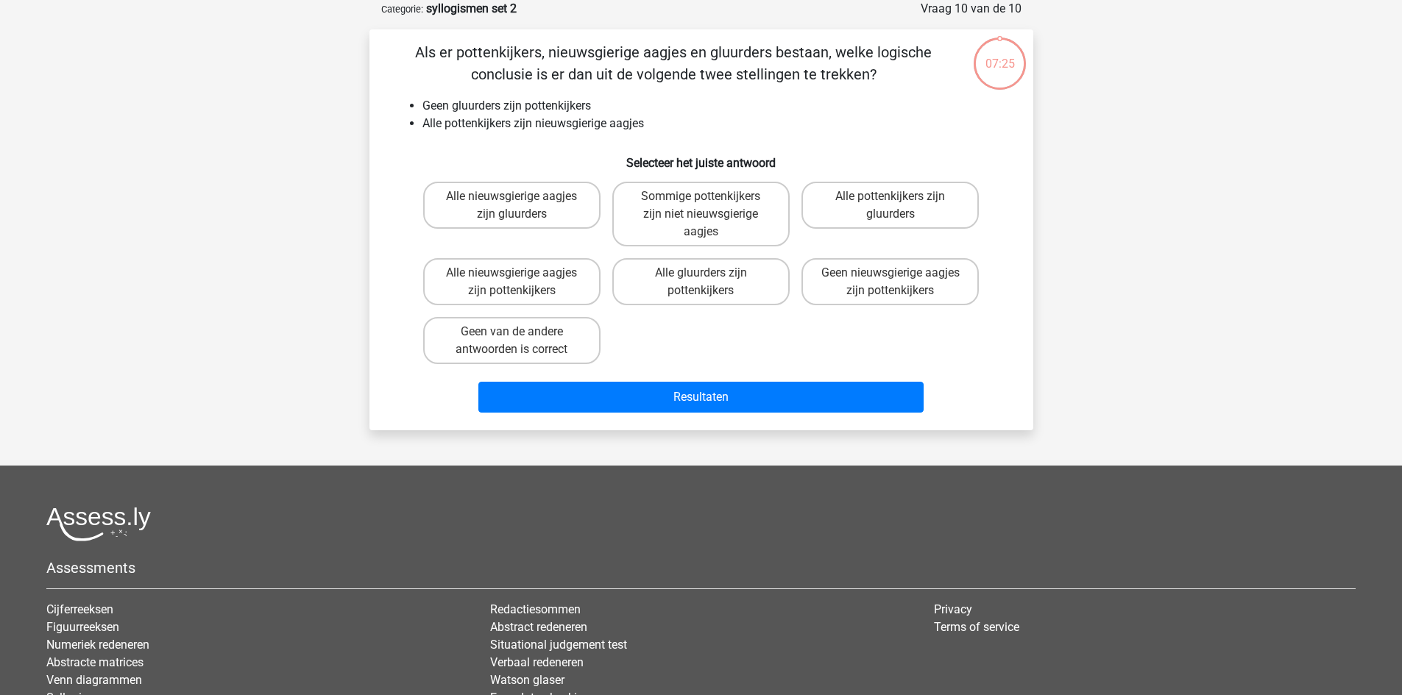
click at [694, 249] on div "Sommige pottenkijkers zijn niet nieuwsgierige aagjes" at bounding box center [700, 214] width 189 height 77
click at [701, 205] on input "Sommige pottenkijkers zijn niet nieuwsgierige aagjes" at bounding box center [706, 201] width 10 height 10
radio input "true"
click at [664, 379] on div "Resultaten" at bounding box center [701, 394] width 617 height 49
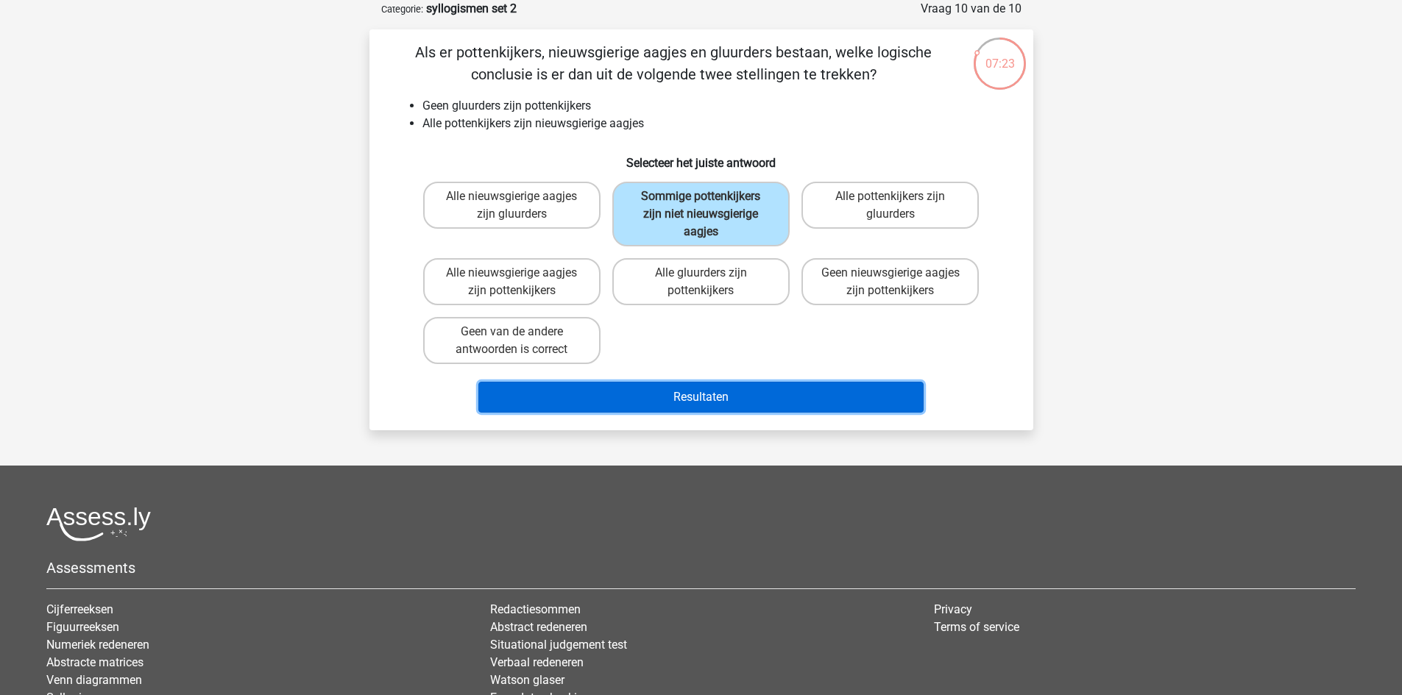
click at [662, 407] on button "Resultaten" at bounding box center [700, 397] width 445 height 31
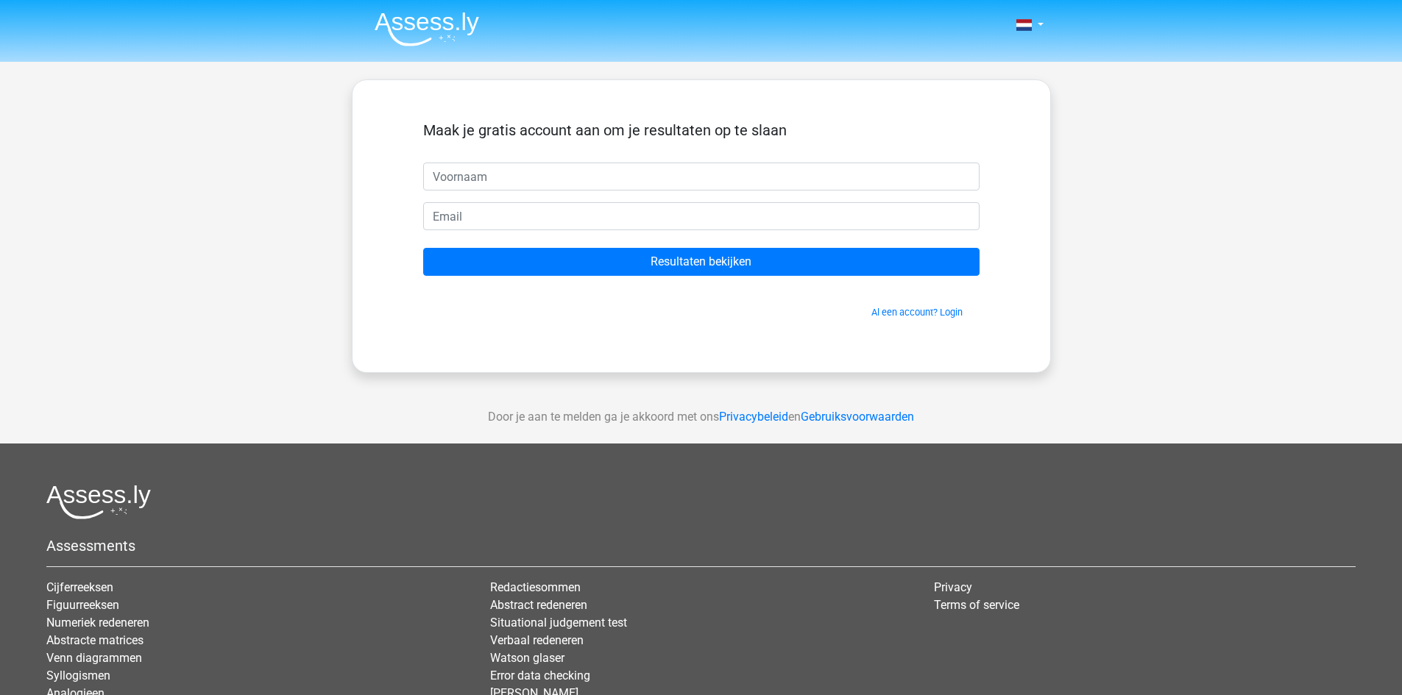
click at [407, 27] on img at bounding box center [427, 29] width 105 height 35
